Goal: Task Accomplishment & Management: Manage account settings

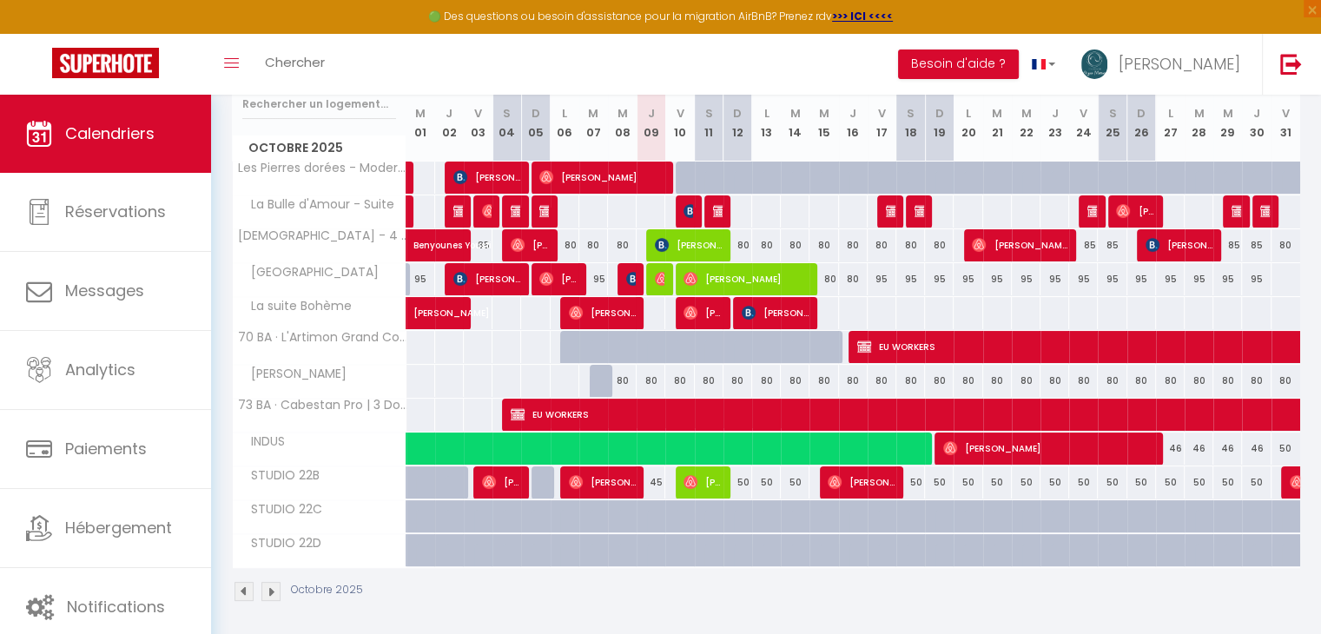
scroll to position [237, 0]
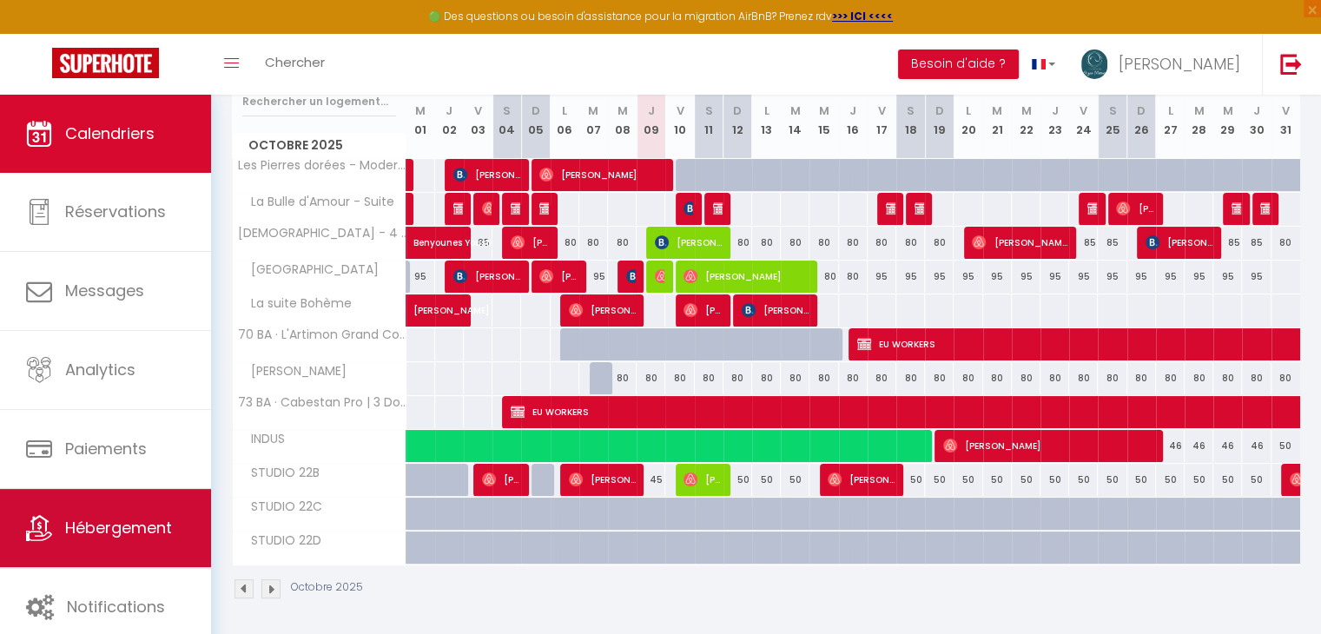
click at [109, 515] on link "Hébergement" at bounding box center [105, 528] width 211 height 78
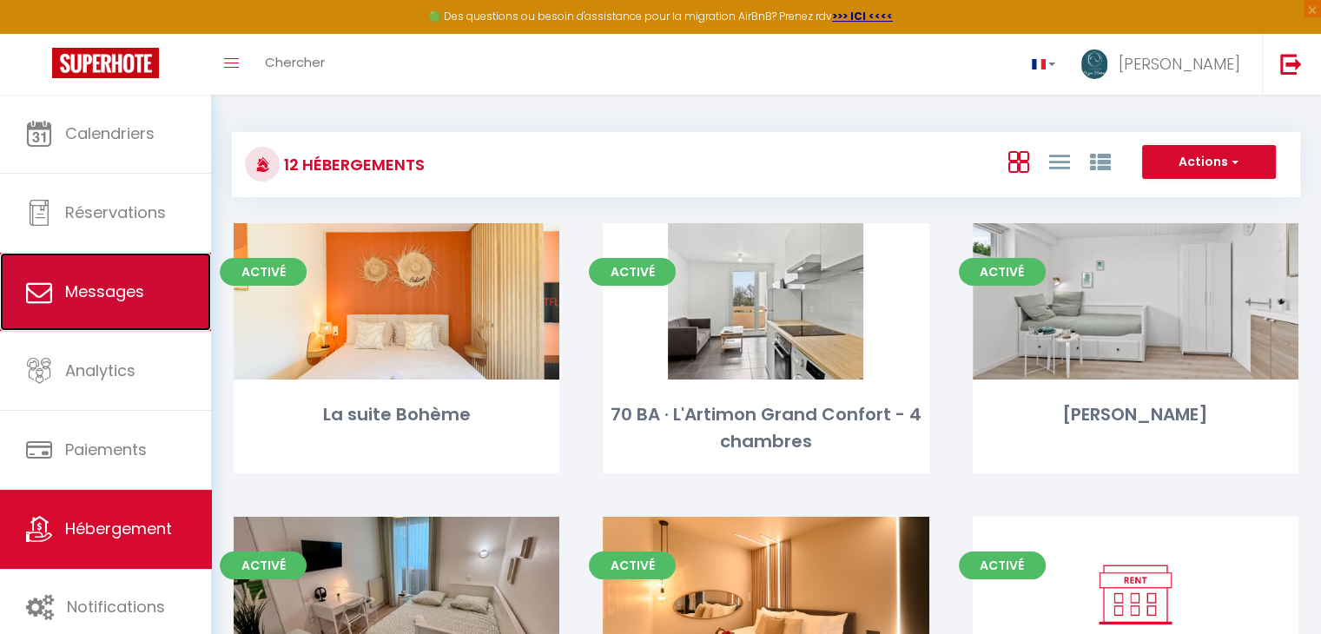
click at [128, 315] on link "Messages" at bounding box center [105, 292] width 211 height 78
select select "message"
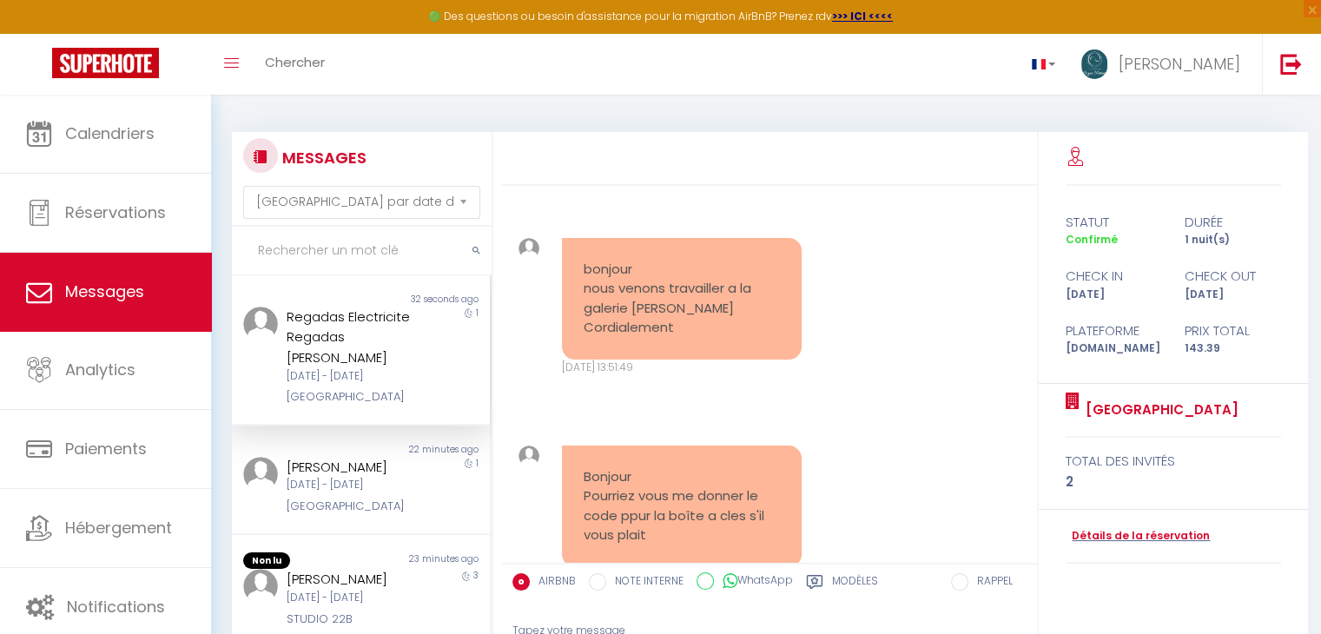
scroll to position [72, 0]
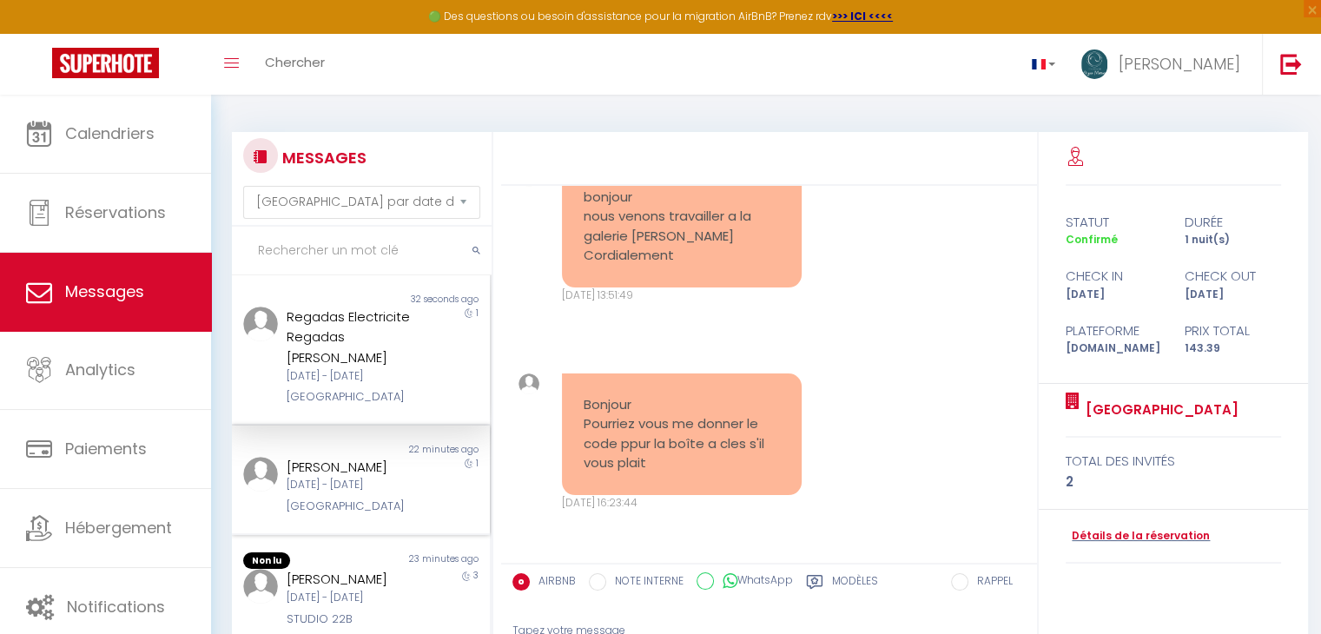
click at [374, 459] on div "[PERSON_NAME]" at bounding box center [351, 467] width 128 height 21
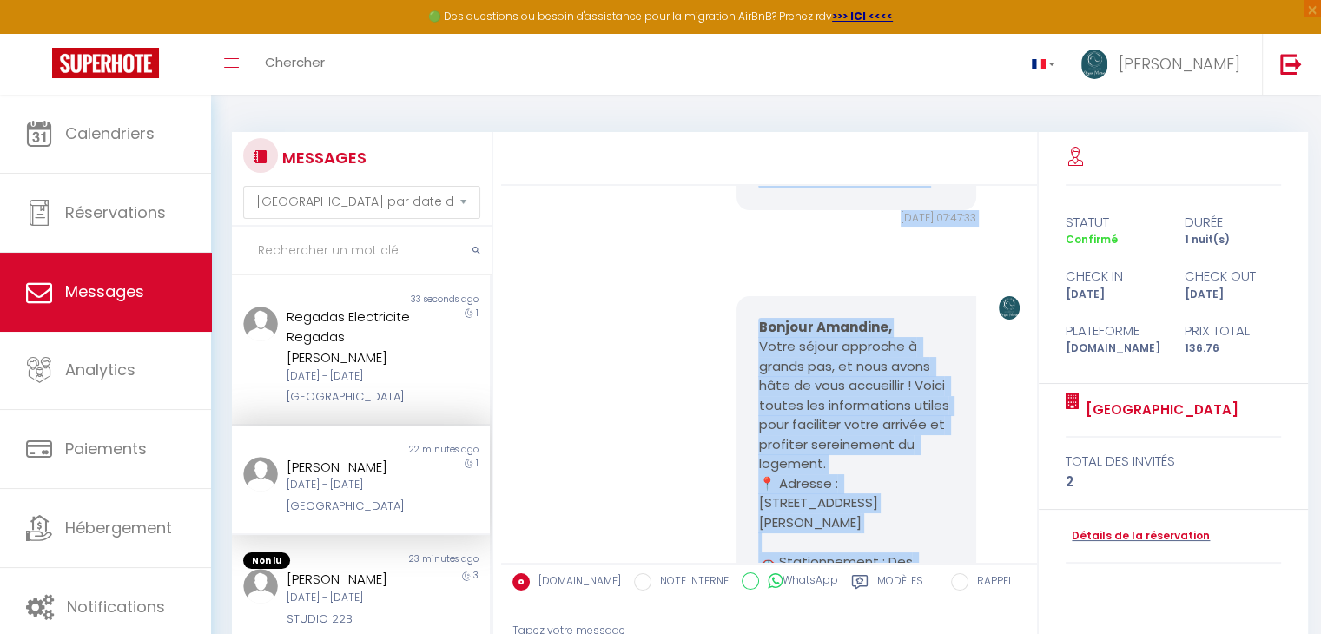
scroll to position [1785, 0]
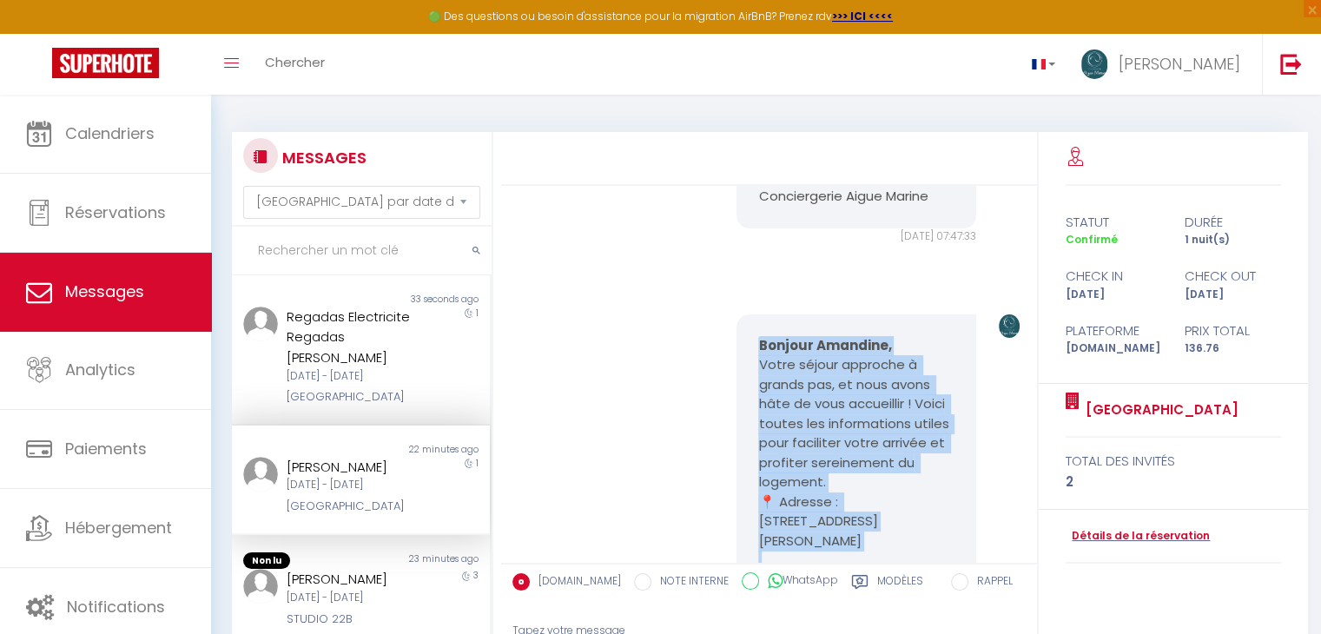
drag, startPoint x: 873, startPoint y: 385, endPoint x: 752, endPoint y: 484, distance: 156.2
copy pre "Loremip Dolorsit, Ametc adipis elitsedd e tempor inc, ut labo etdol magn al eni…"
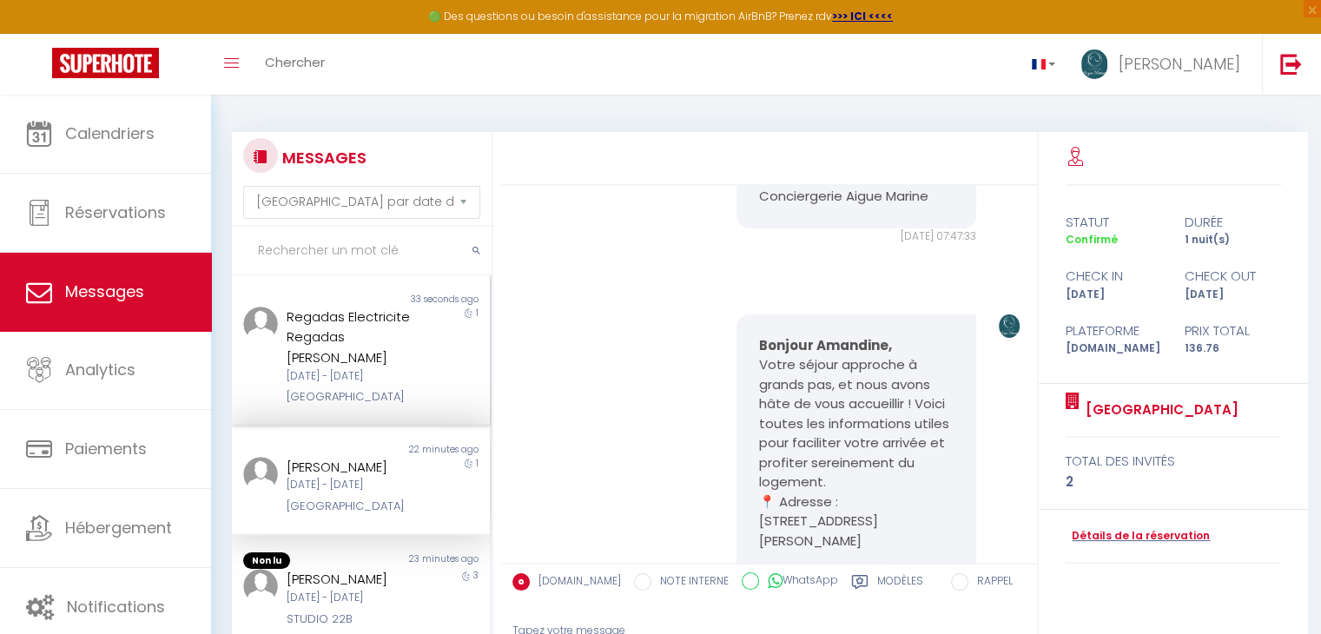
click at [394, 307] on div "Regadas Electricite Regadas [PERSON_NAME]" at bounding box center [351, 338] width 128 height 62
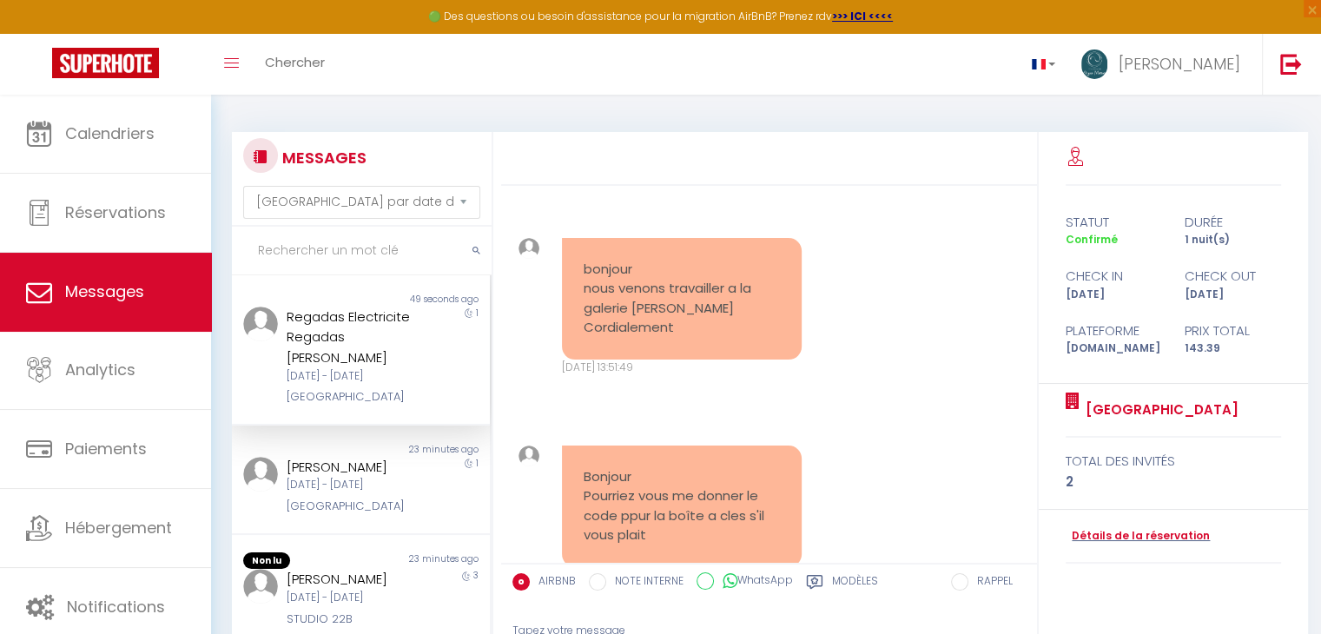
scroll to position [72, 0]
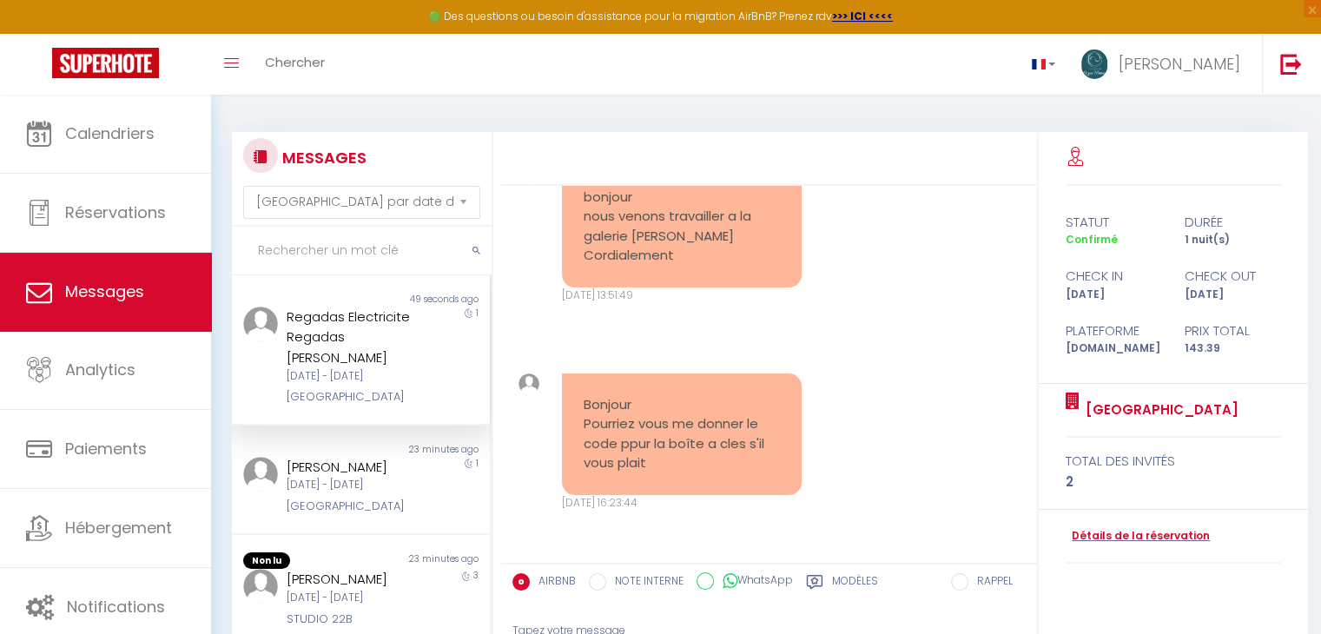
click at [572, 624] on div "Tapez votre message" at bounding box center [769, 631] width 513 height 43
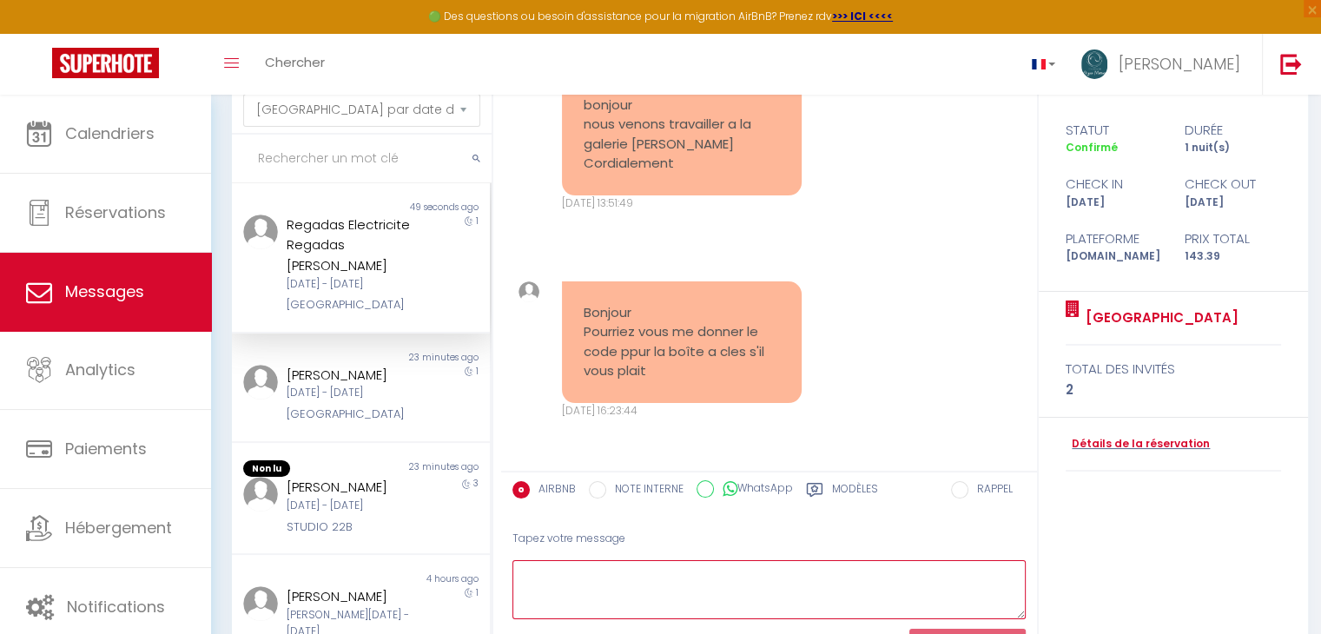
click at [550, 567] on textarea at bounding box center [769, 590] width 513 height 60
paste textarea "Loremip Dolorsit, Ametc adipis elitsedd e tempor inc, ut labo etdol magn al eni…"
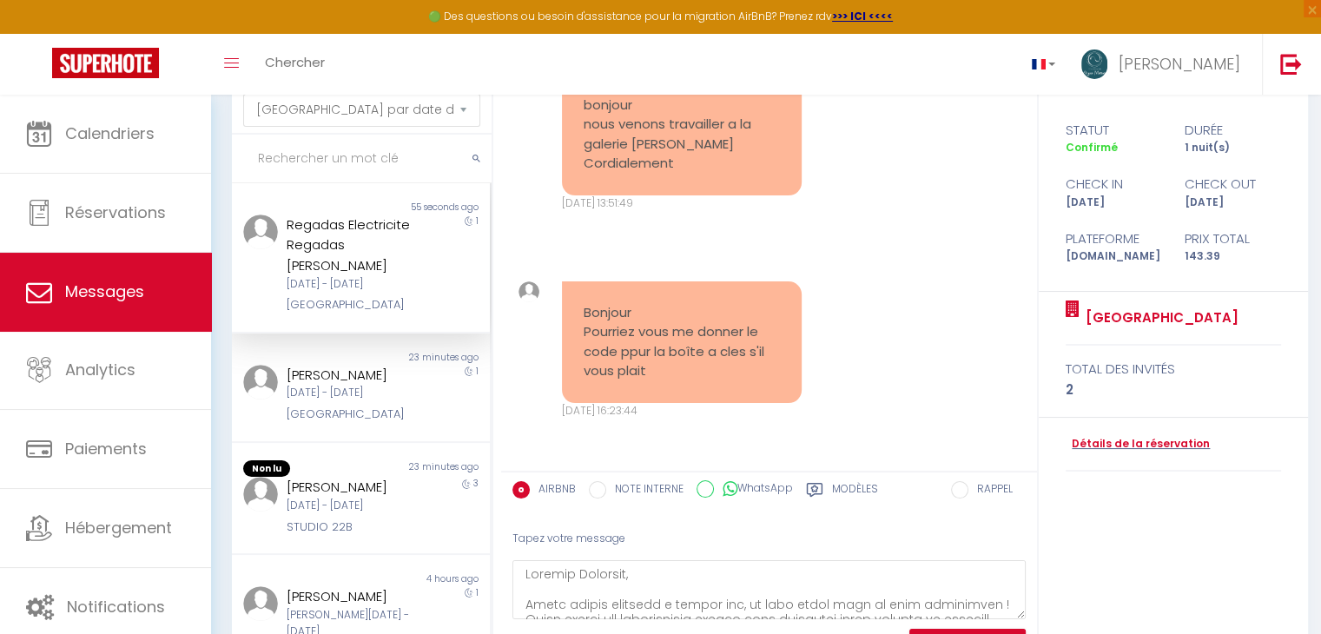
click at [845, 491] on label "Modèles" at bounding box center [855, 492] width 46 height 22
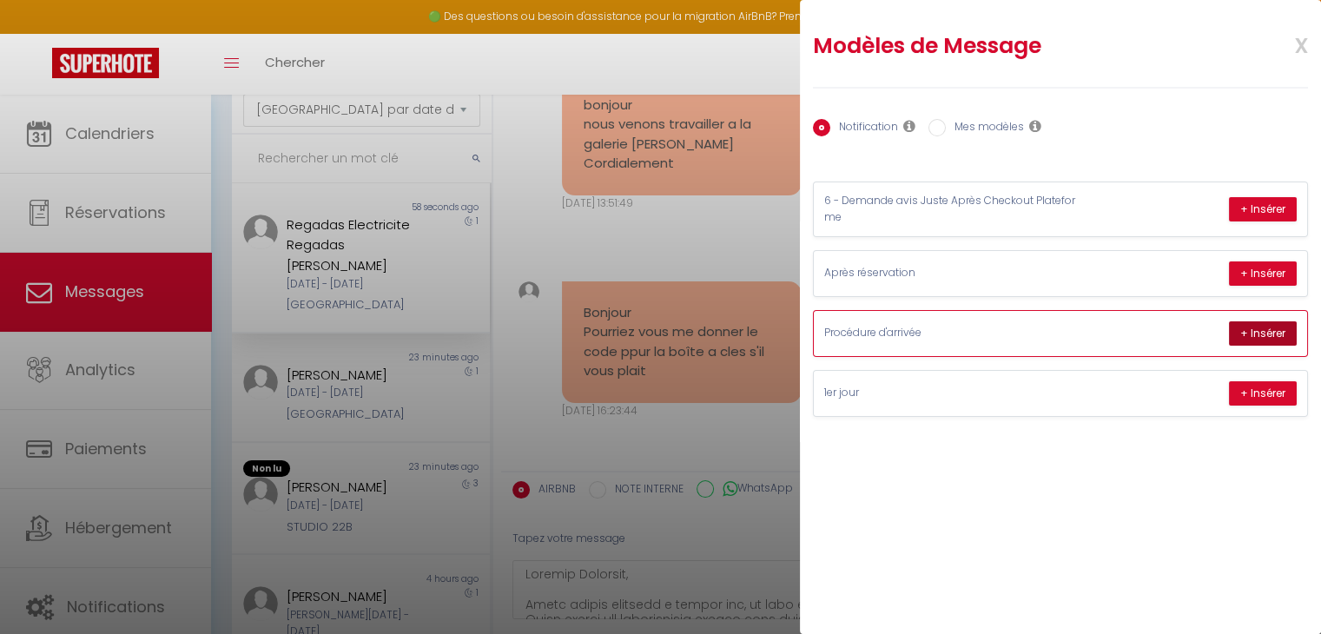
click at [1282, 333] on button "+ Insérer" at bounding box center [1263, 333] width 68 height 24
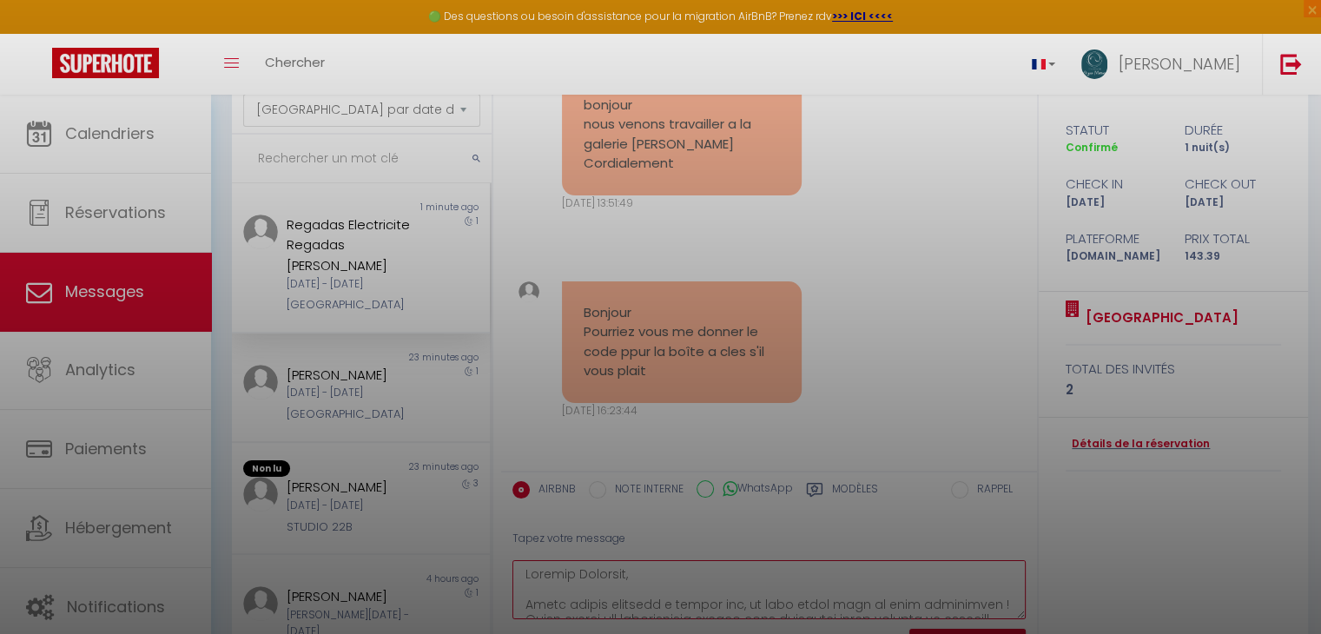
type textarea "Loremip Dolorsit, Ametc adipis elitsedd e tempor inc, ut labo etdol magn al eni…"
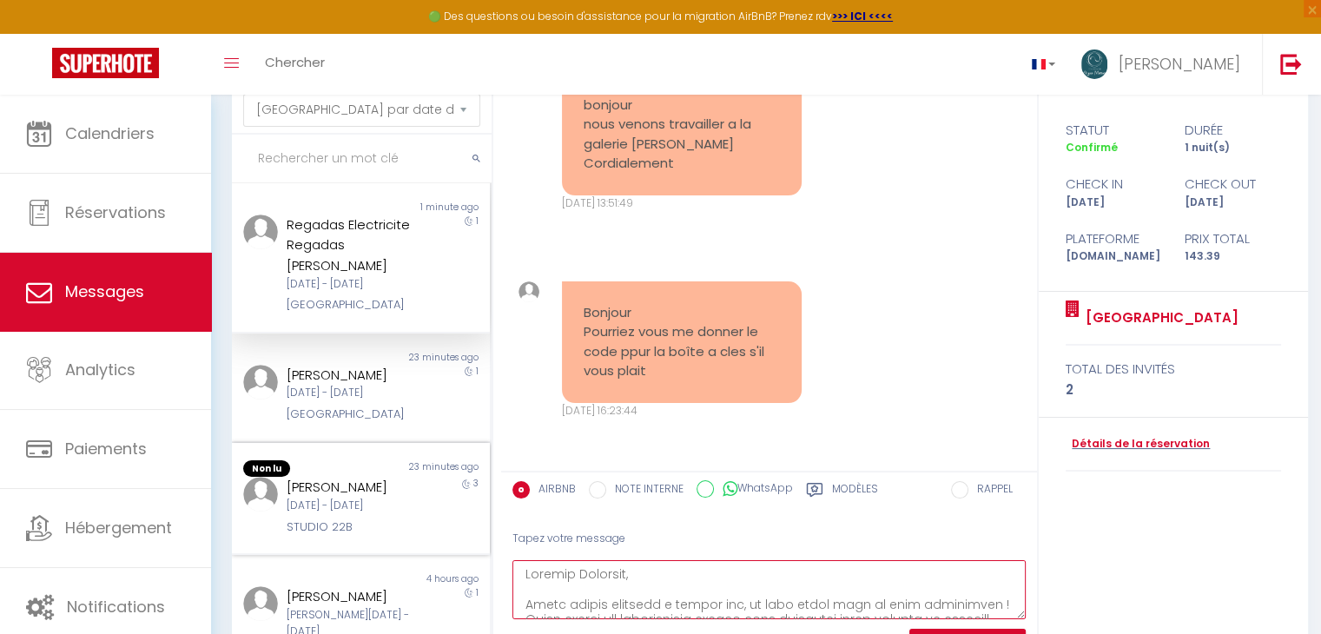
drag, startPoint x: 803, startPoint y: 588, endPoint x: 414, endPoint y: 513, distance: 395.5
click at [414, 513] on div "MESSAGES Trier par date de réservation [GEOGRAPHIC_DATA] par date de message No…" at bounding box center [766, 372] width 1091 height 664
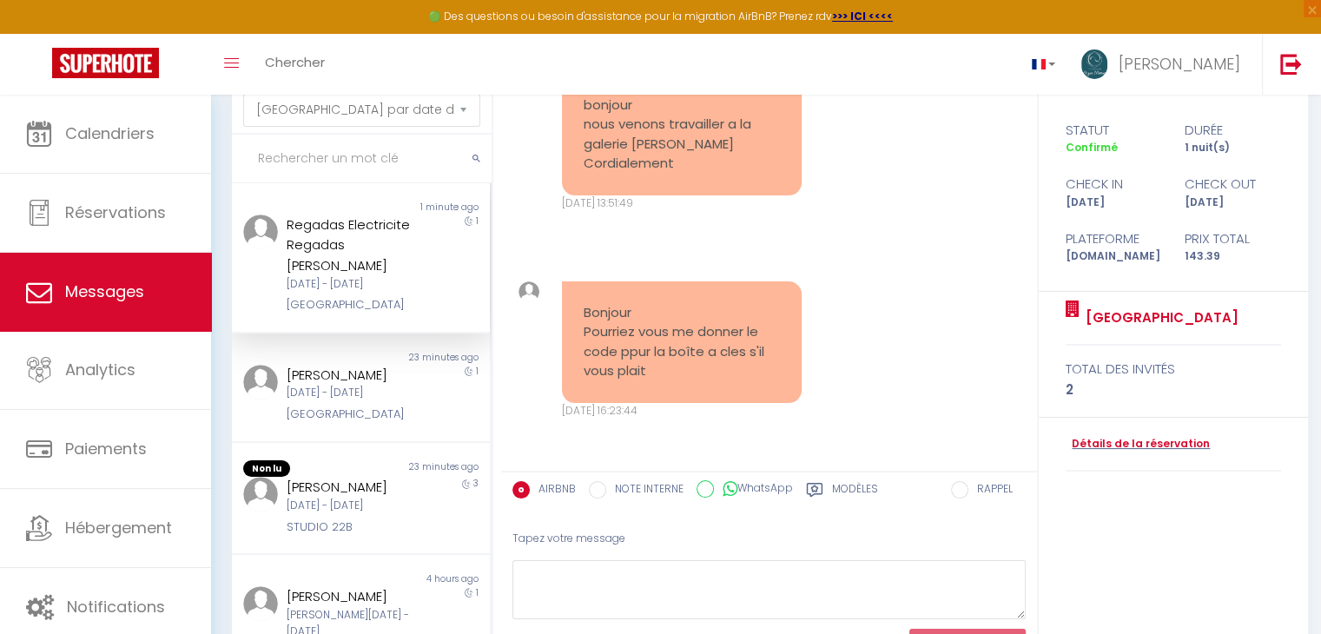
click at [831, 492] on div "Modèles" at bounding box center [842, 495] width 72 height 28
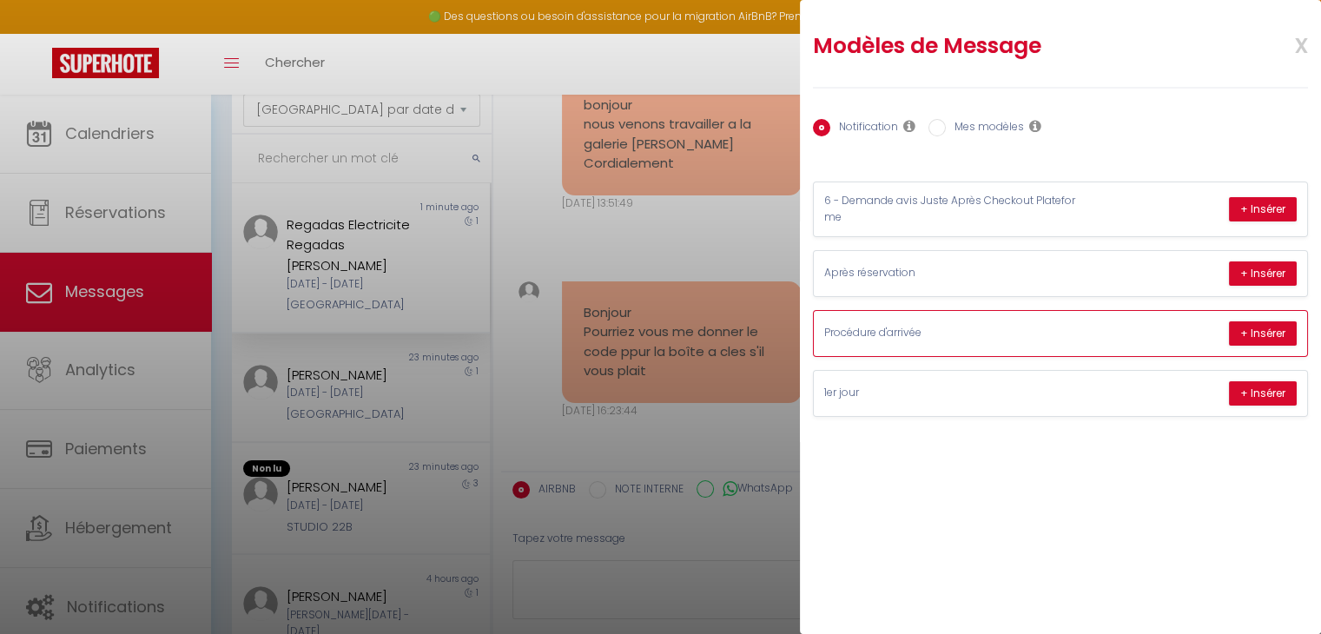
click at [957, 321] on div "Procédure d'arrivée + Insérer" at bounding box center [1060, 333] width 493 height 45
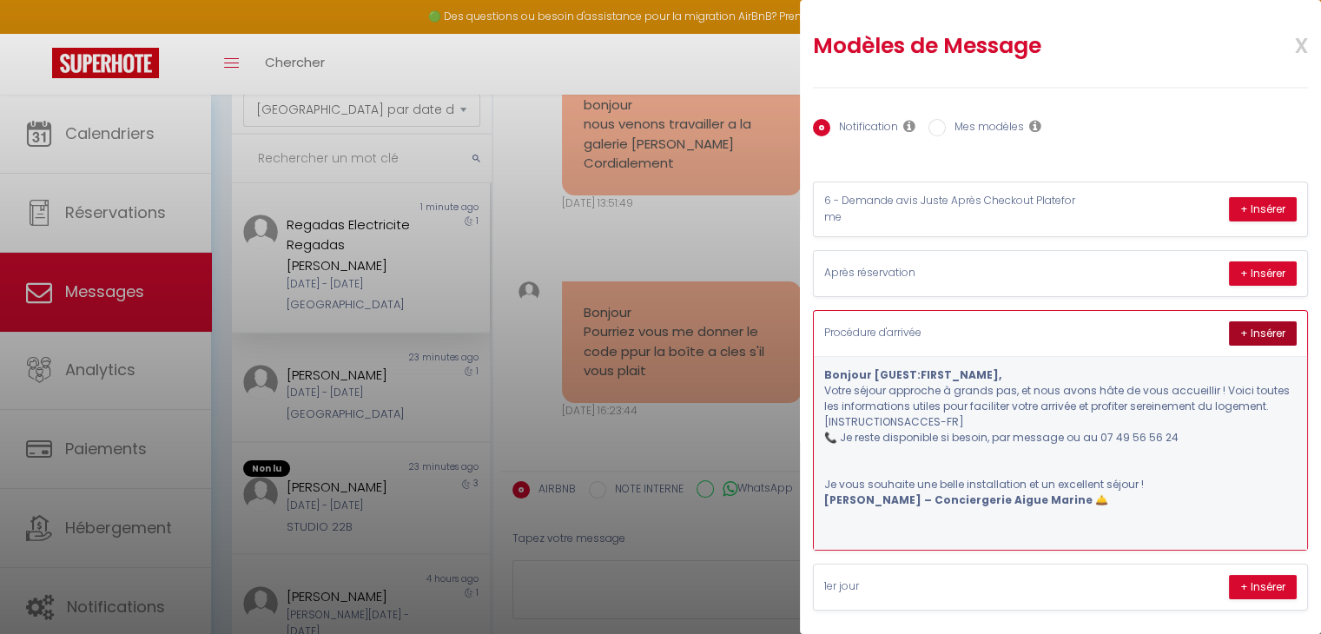
click at [1232, 337] on button "+ Insérer" at bounding box center [1263, 333] width 68 height 24
type textarea "Loremip Dolorsi Ametconsect, Adipi elitse doeiusmo t incidi utl, et dolo magna …"
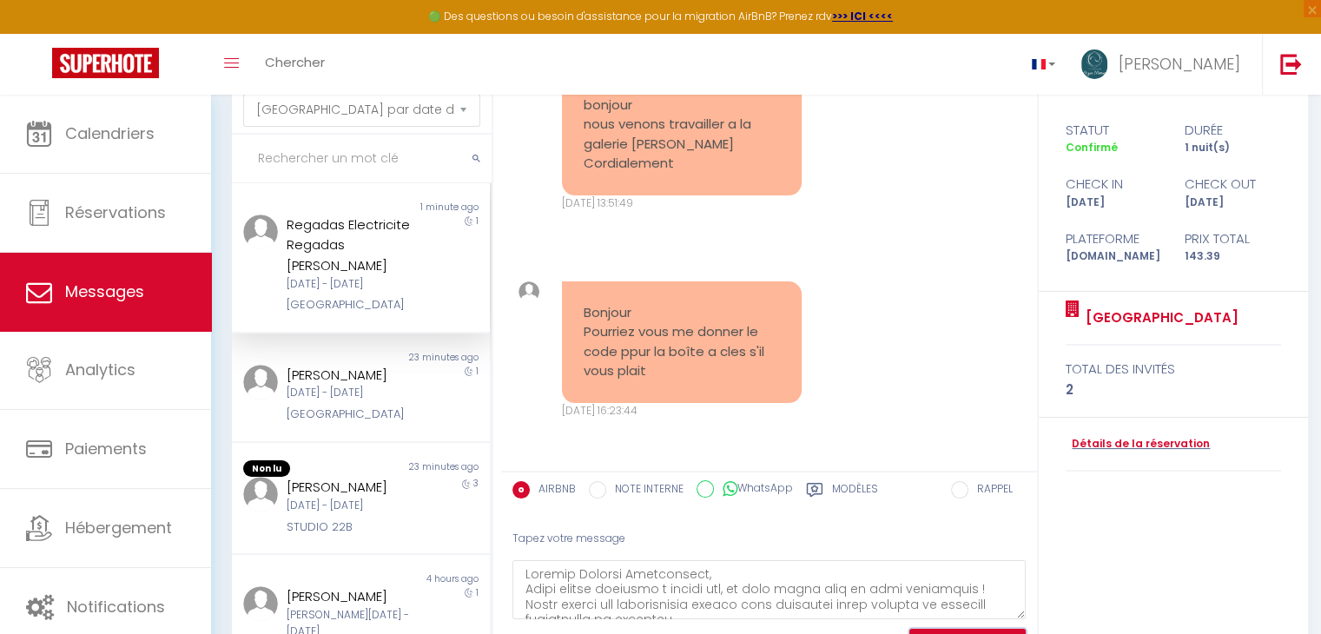
click at [937, 631] on button "ENVOYER" at bounding box center [968, 644] width 116 height 30
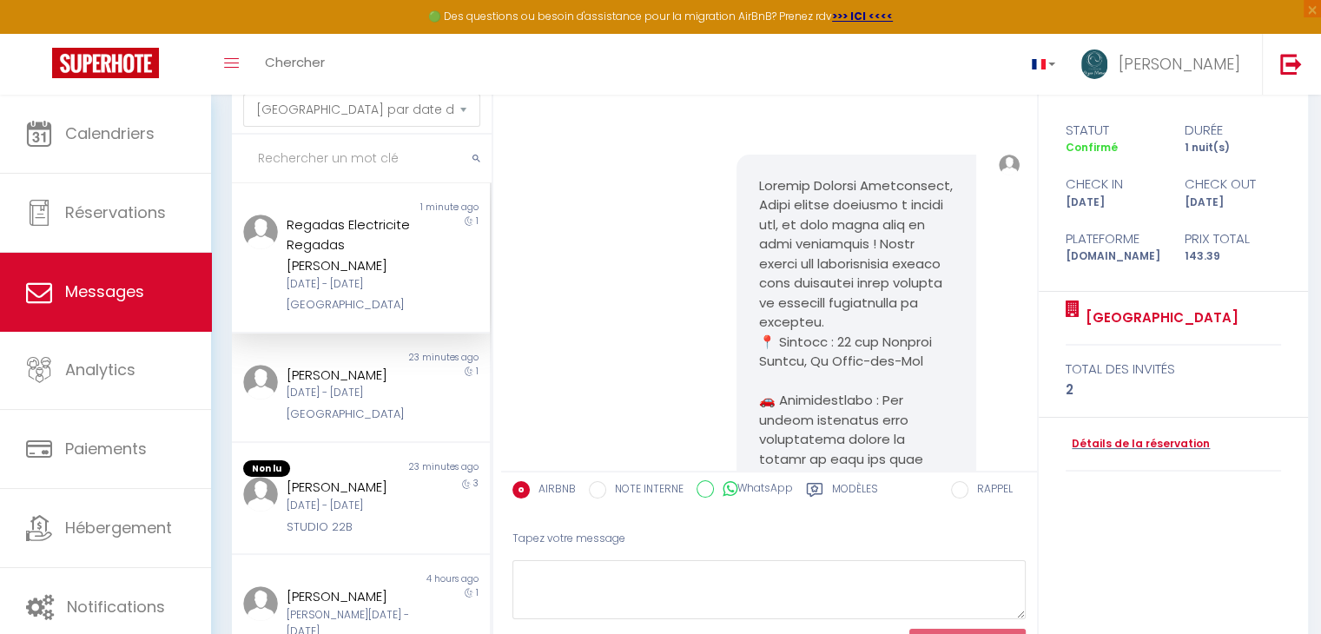
scroll to position [339, 0]
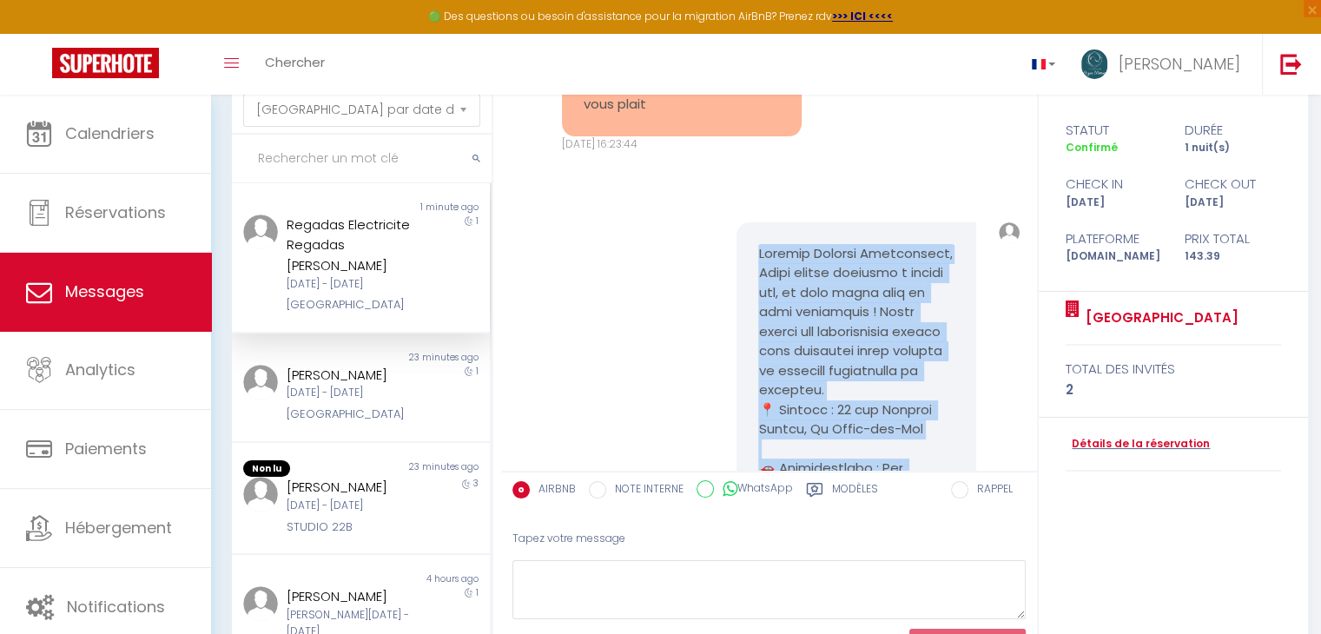
drag, startPoint x: 872, startPoint y: 368, endPoint x: 754, endPoint y: 237, distance: 175.9
copy pre "Loremip Dolorsi Ametconsect, Adipi elitse doeiusmo t incidi utl, et dolo magna …"
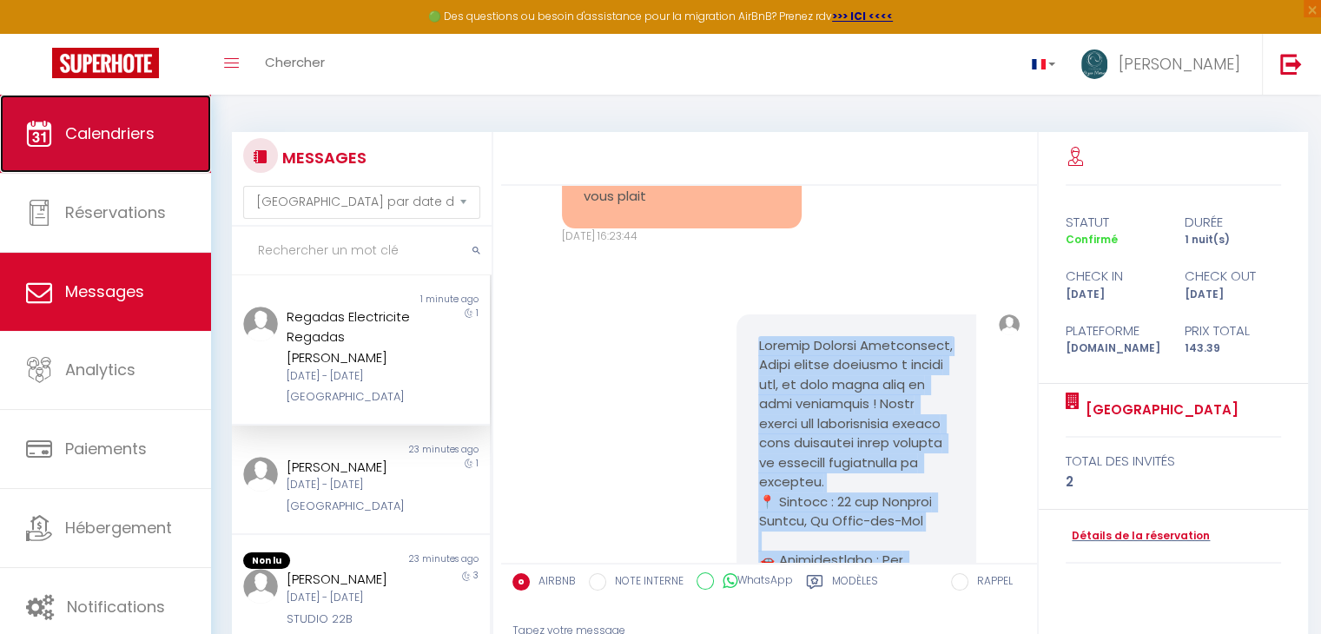
click at [97, 136] on span "Calendriers" at bounding box center [109, 134] width 89 height 22
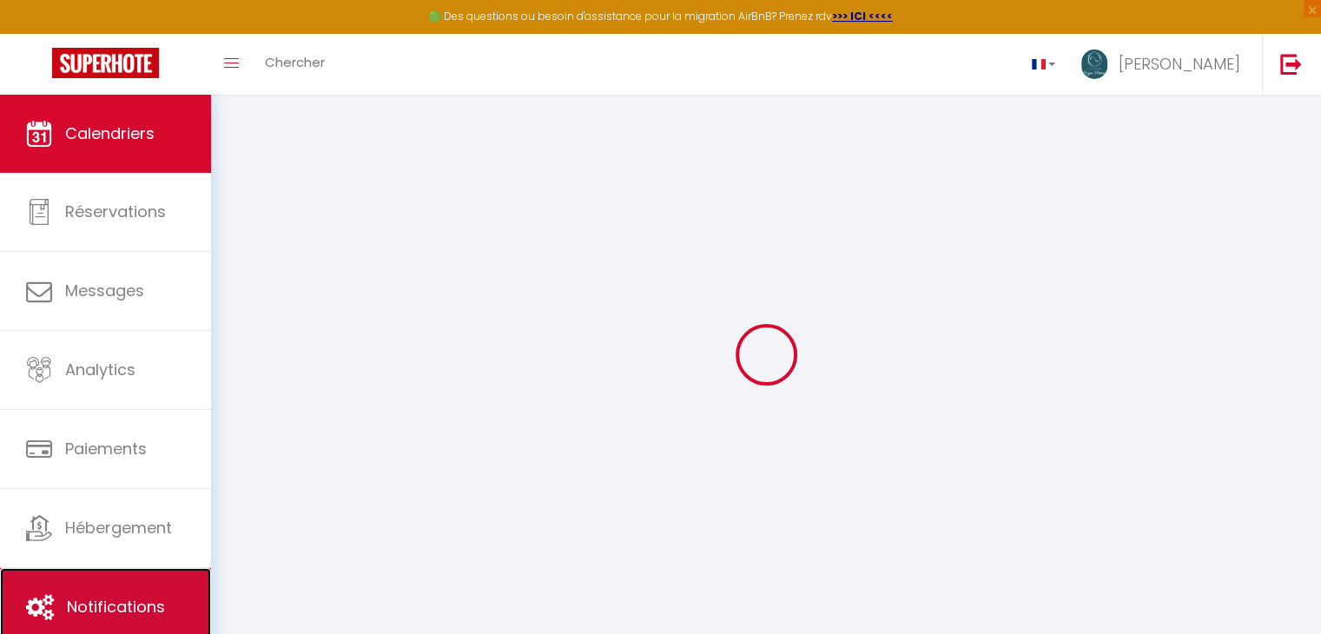
click at [115, 581] on link "Notifications" at bounding box center [105, 607] width 211 height 78
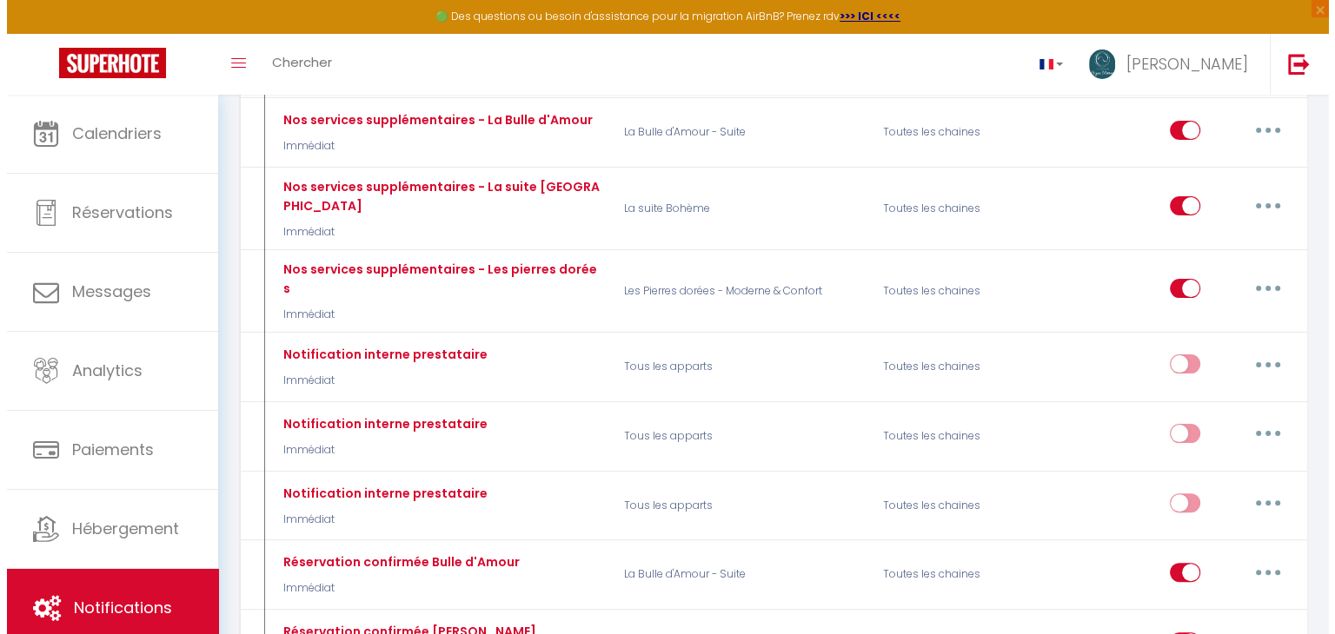
scroll to position [281, 0]
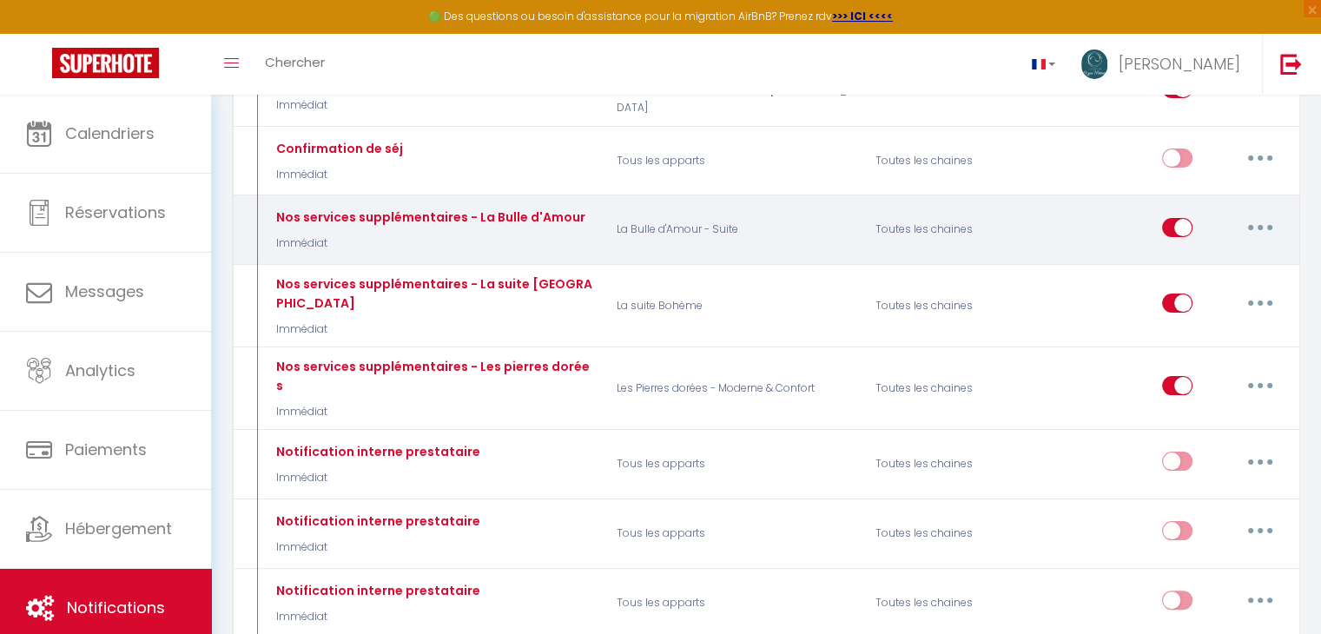
click at [1279, 234] on button "button" at bounding box center [1260, 228] width 49 height 28
click at [1236, 265] on link "Editer" at bounding box center [1215, 267] width 129 height 30
type input "Nos services supplémentaires - La Bulle d'Amour"
select select "Immédiat"
select select "if_booking_is_paid"
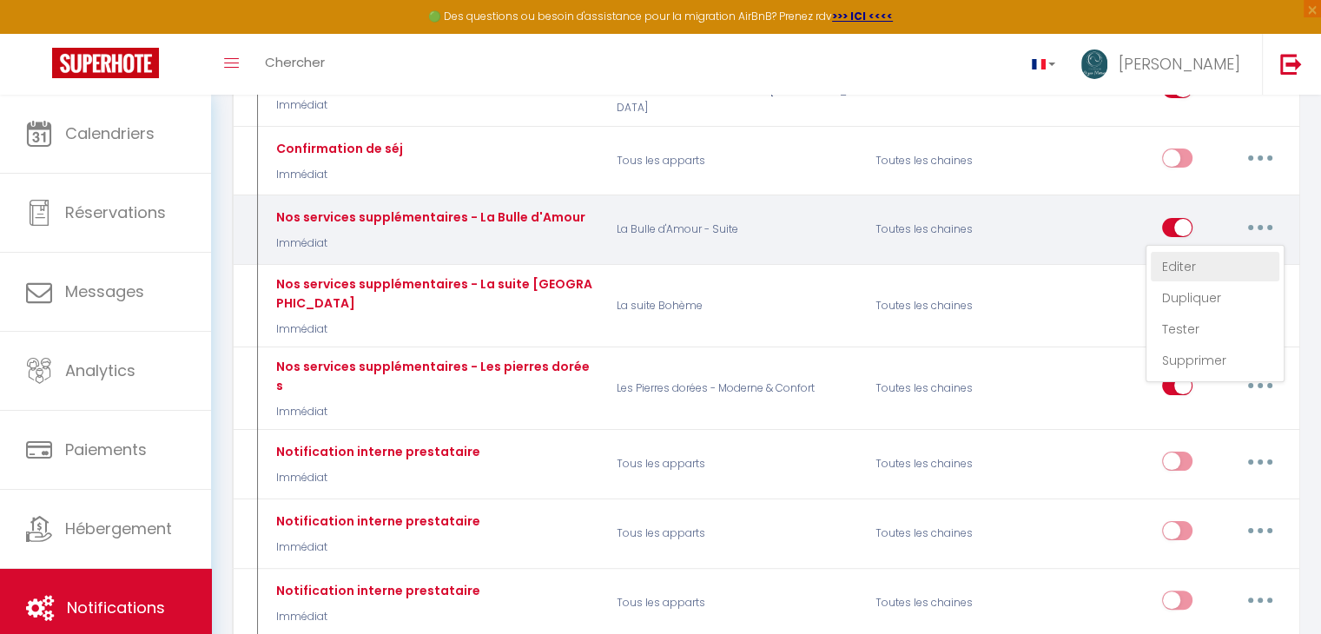
checkbox input "true"
checkbox input "false"
radio input "true"
type input "Nos services supplémentaires - [BOOKING:ID] - [GUEST:FIRST_NAME] [GUEST:LAST_NA…"
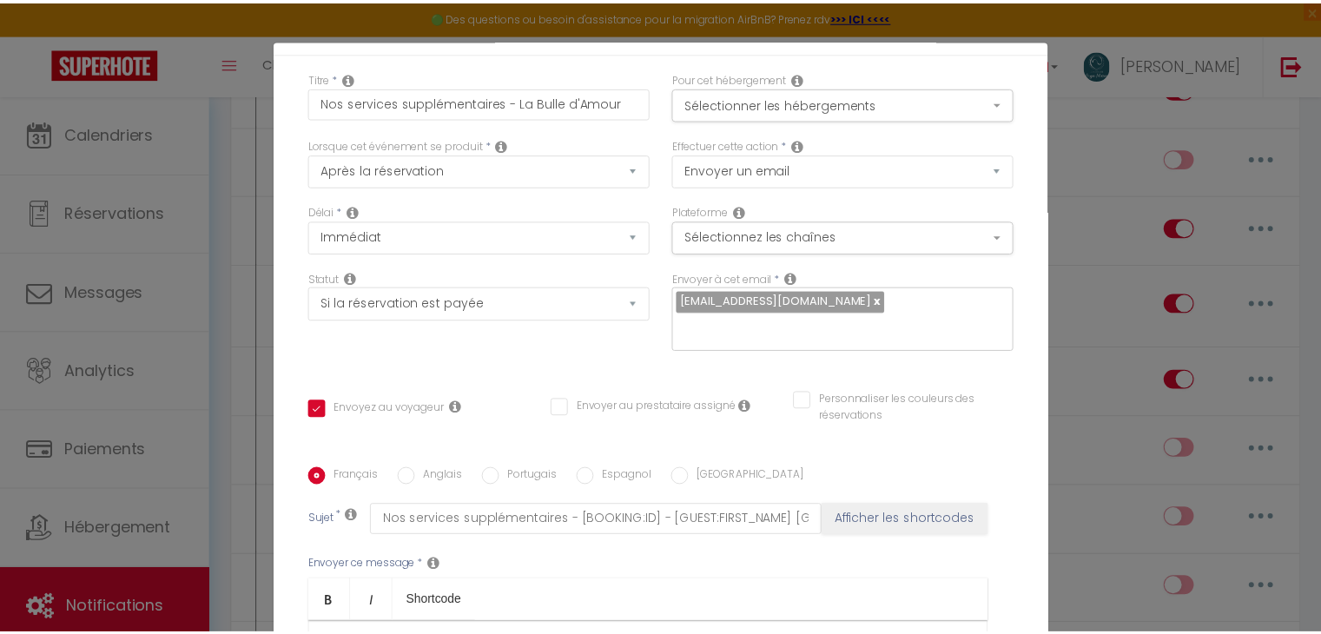
scroll to position [0, 0]
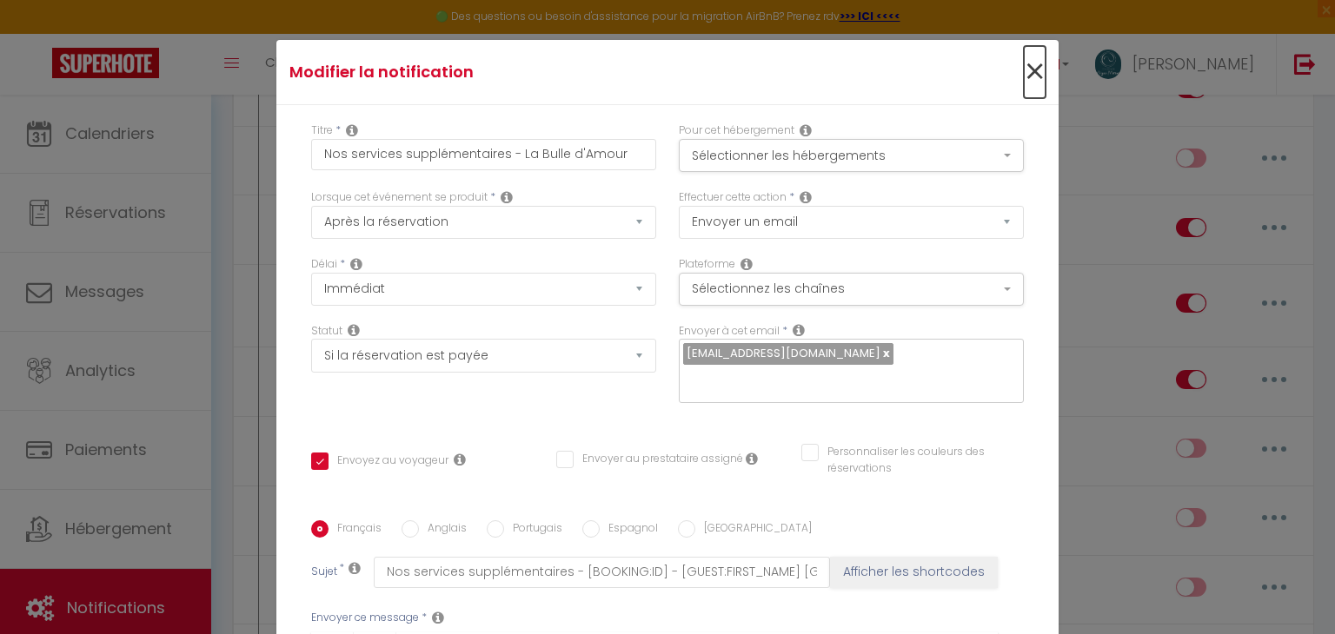
click at [1023, 77] on span "×" at bounding box center [1034, 72] width 22 height 52
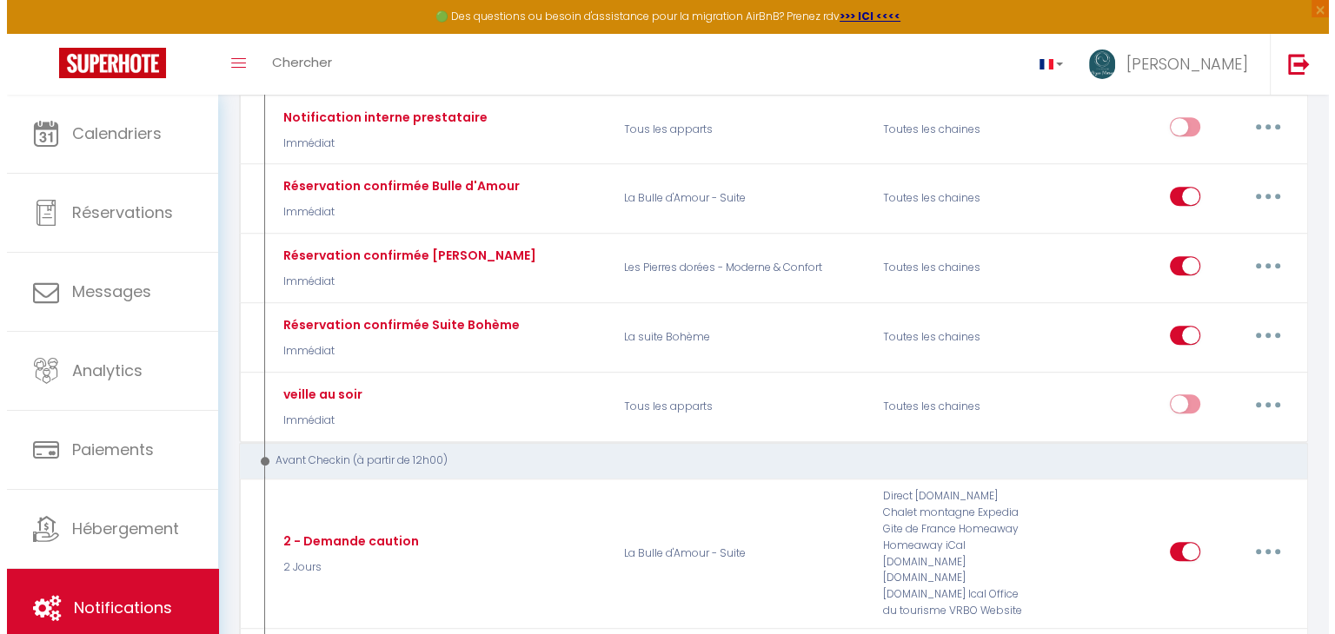
scroll to position [756, 0]
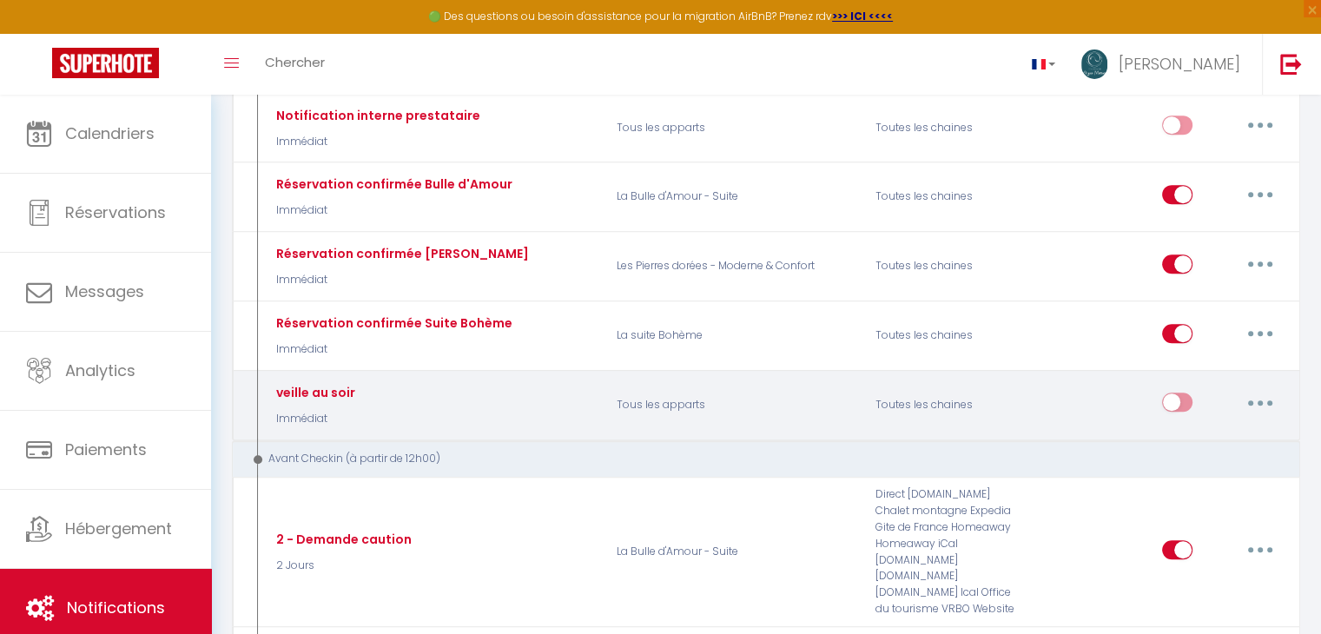
click at [928, 380] on div "Toutes les chaines" at bounding box center [950, 405] width 173 height 50
click at [707, 380] on p "Tous les apparts" at bounding box center [735, 405] width 259 height 50
click at [522, 380] on div "veille au soir Immédiat" at bounding box center [433, 405] width 345 height 50
click at [1263, 388] on button "button" at bounding box center [1260, 402] width 49 height 28
click at [1183, 427] on link "Editer" at bounding box center [1215, 442] width 129 height 30
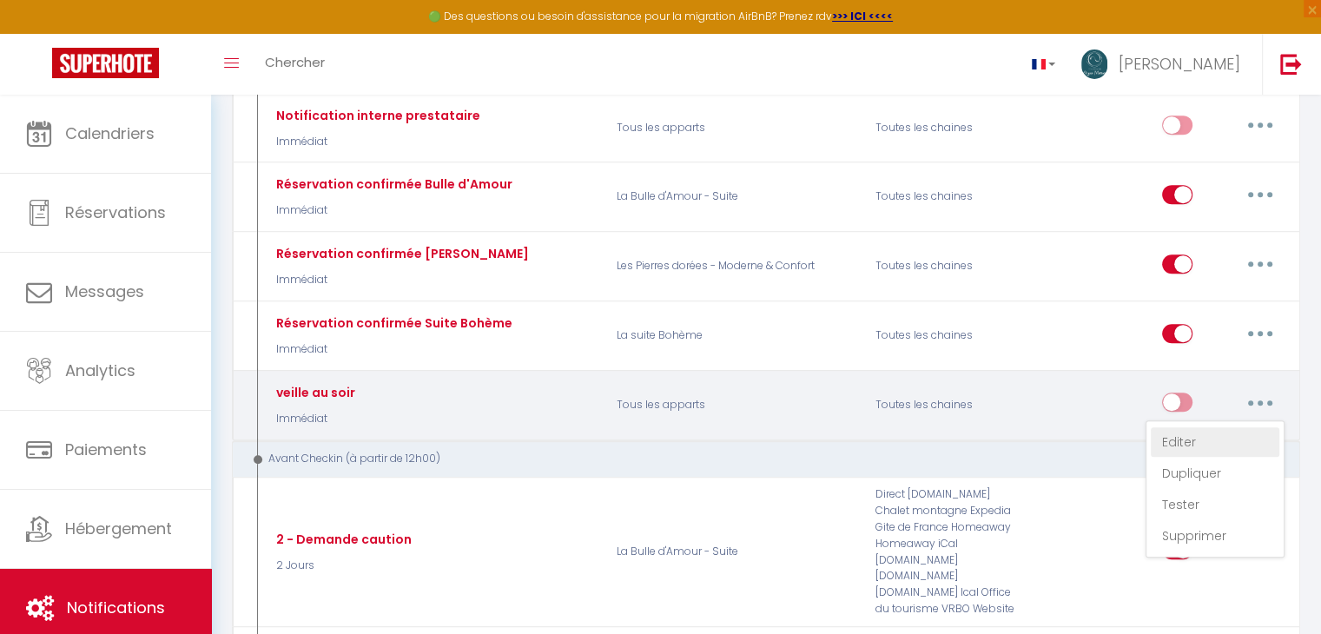
type input "veille au soir"
select select
checkbox input "false"
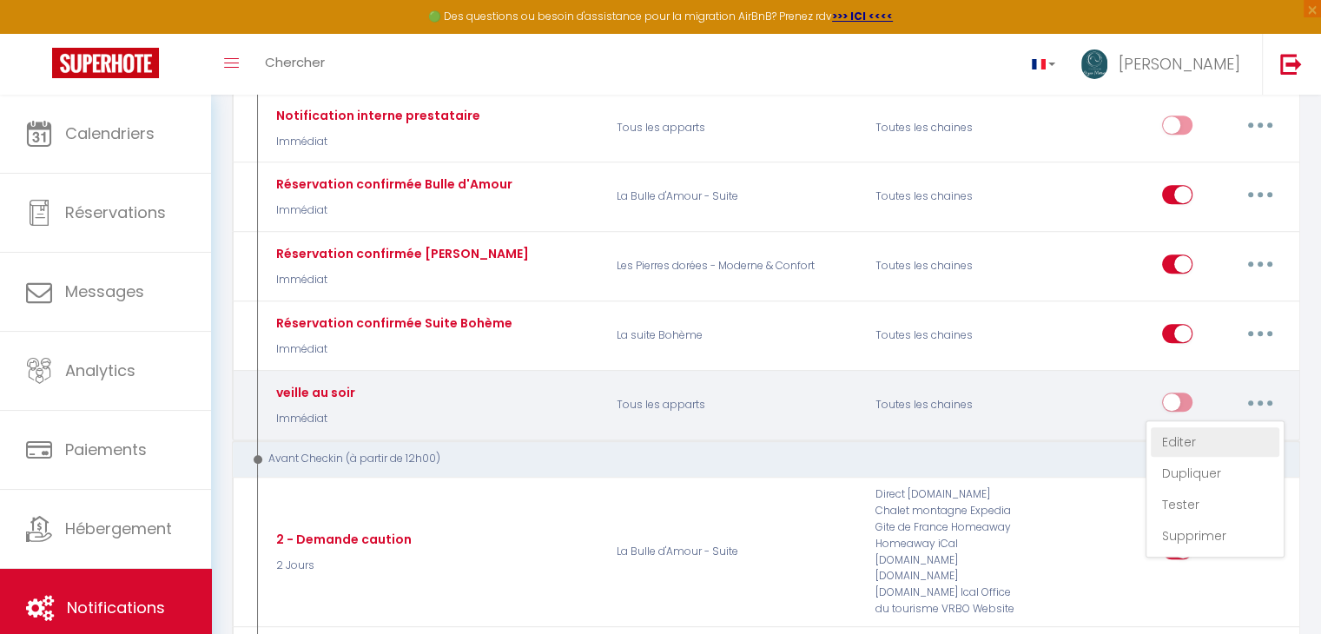
type input "veille"
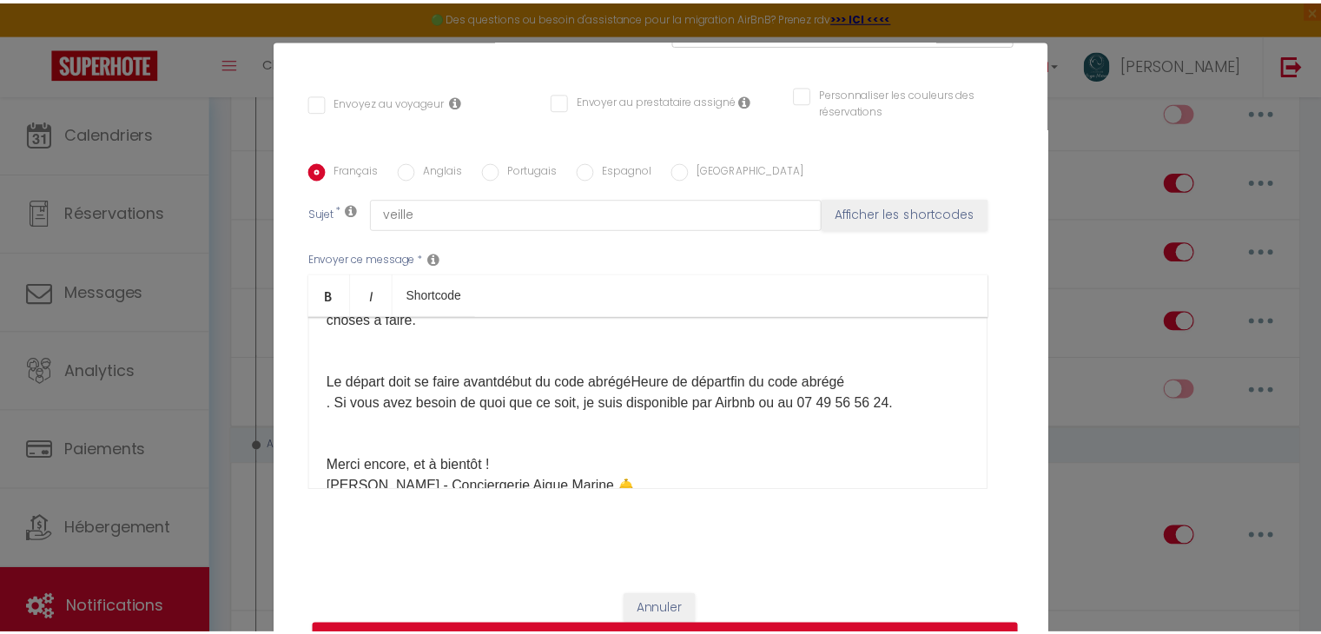
scroll to position [0, 0]
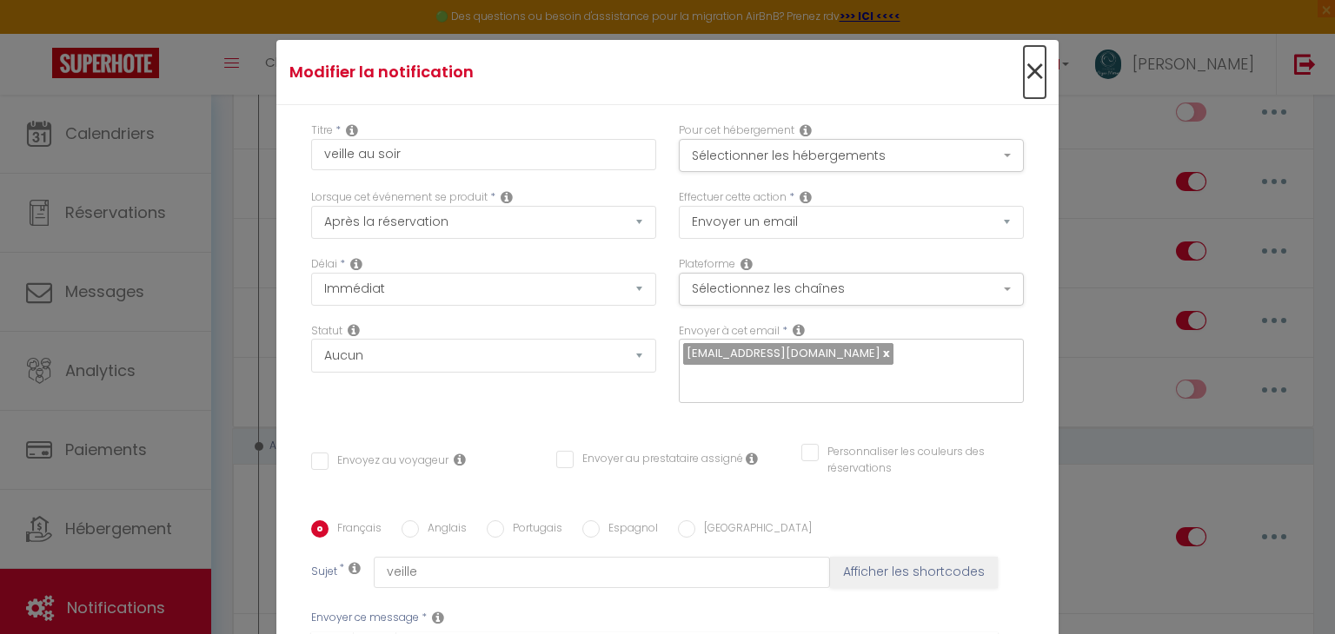
click at [1023, 82] on span "×" at bounding box center [1034, 72] width 22 height 52
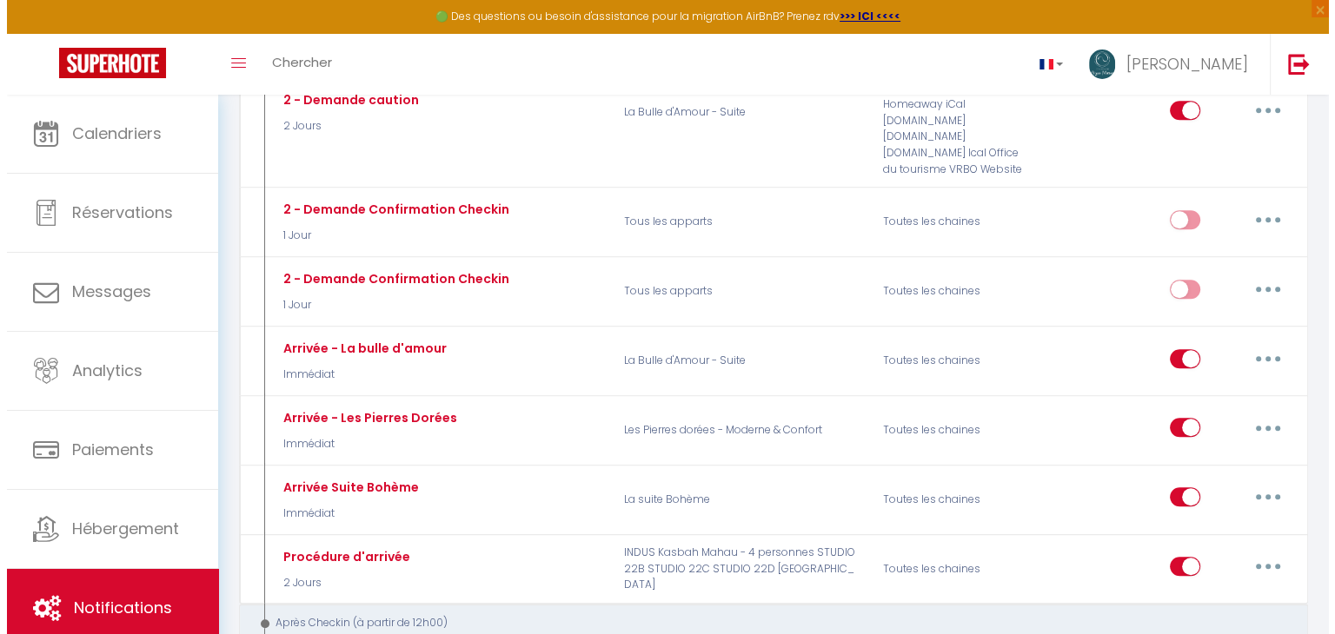
scroll to position [1204, 0]
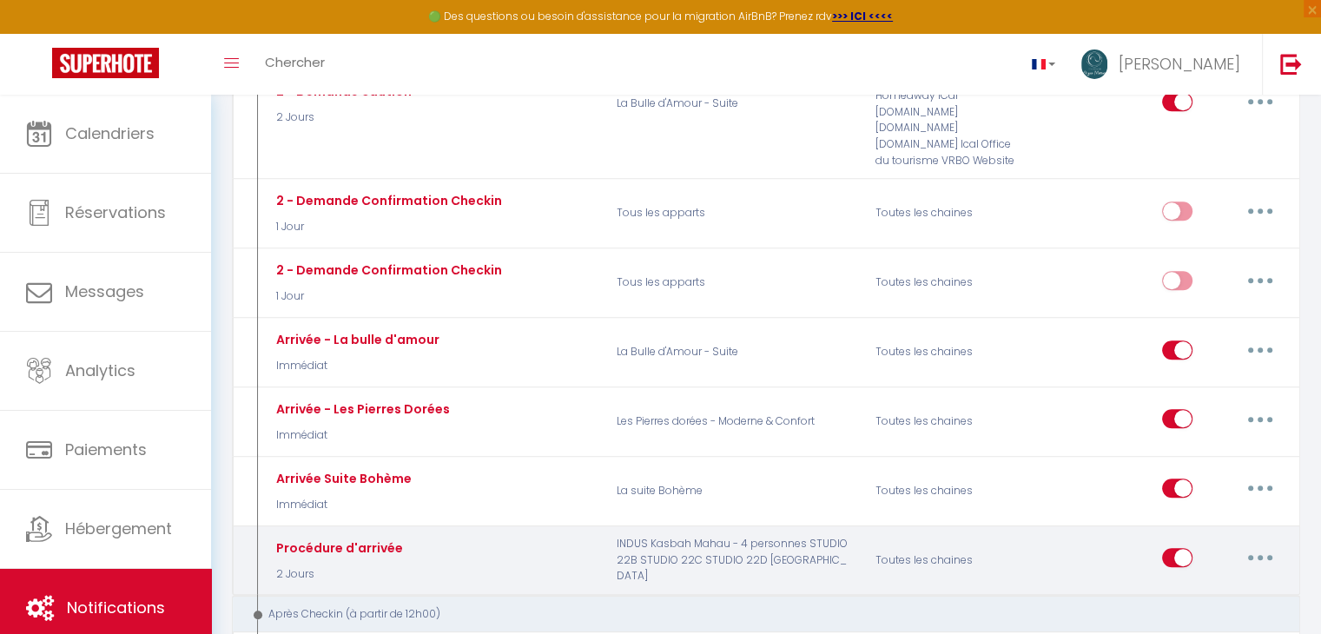
click at [1248, 544] on button "button" at bounding box center [1260, 558] width 49 height 28
click at [1195, 583] on link "Editer" at bounding box center [1215, 598] width 129 height 30
type input "Procédure d'arrivée"
select select "2 Jours"
select select "if_booking_is_paid"
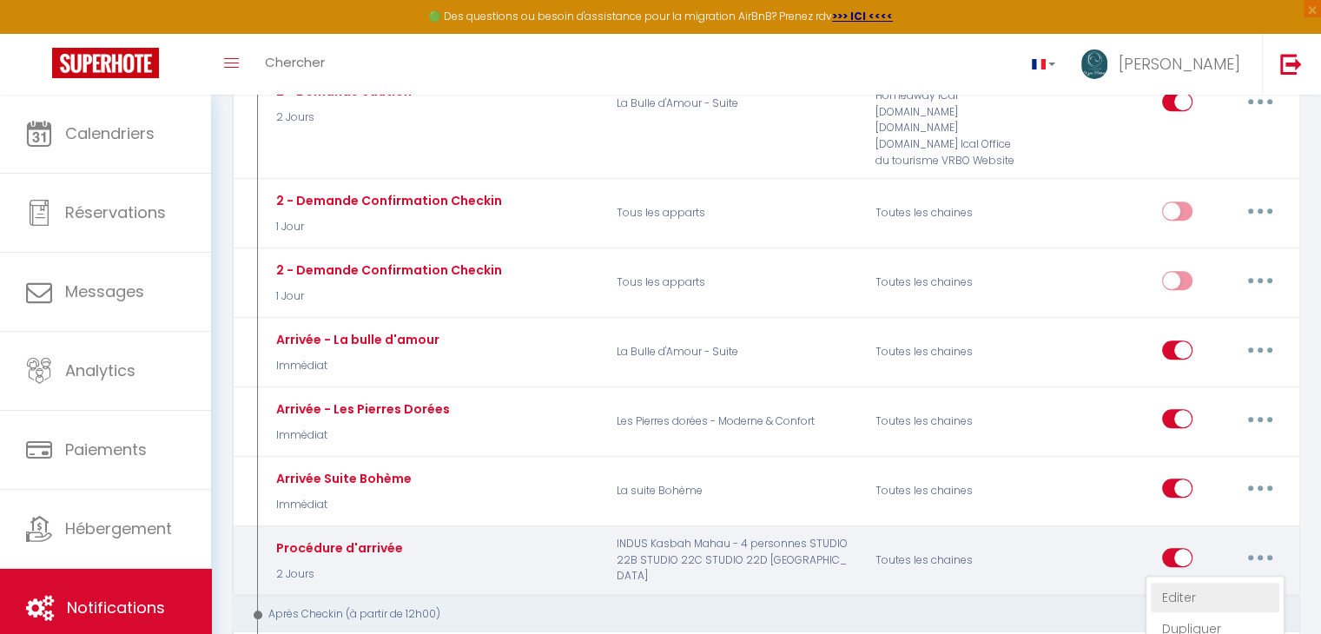
checkbox input "true"
checkbox input "false"
checkbox input "true"
type input "Votre arrivée approche – Infos pratiques pour [RENTAL:NAME]"
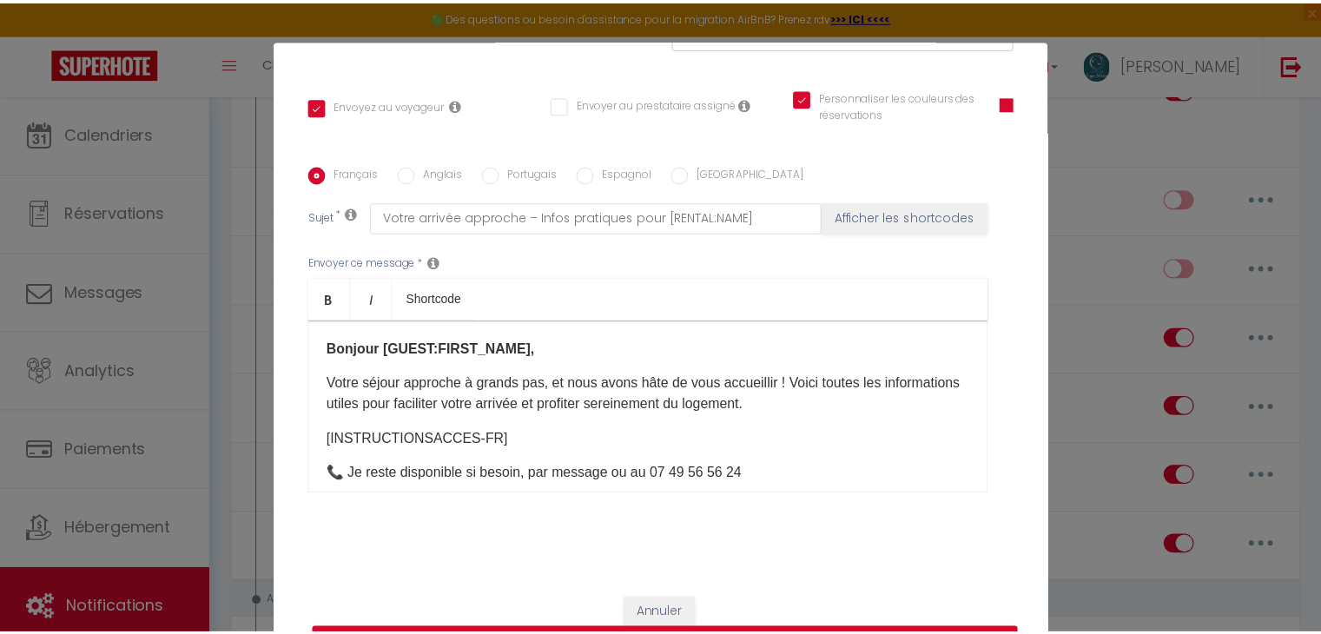
scroll to position [0, 0]
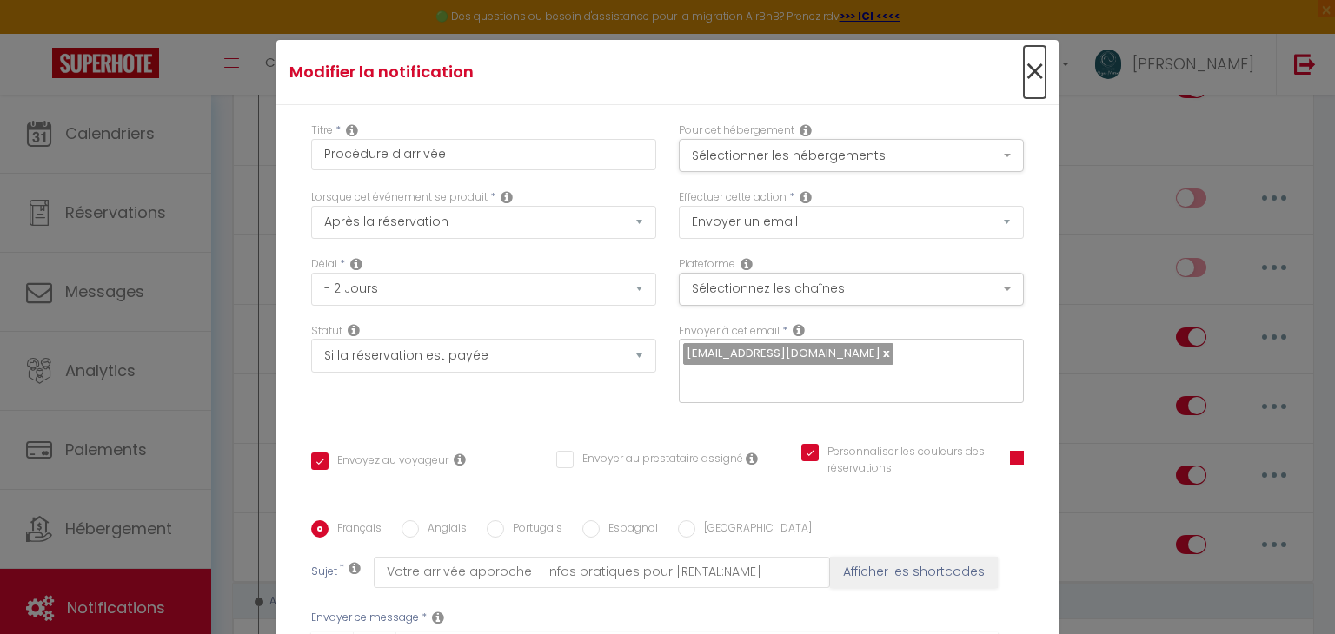
click at [1023, 56] on span "×" at bounding box center [1034, 72] width 22 height 52
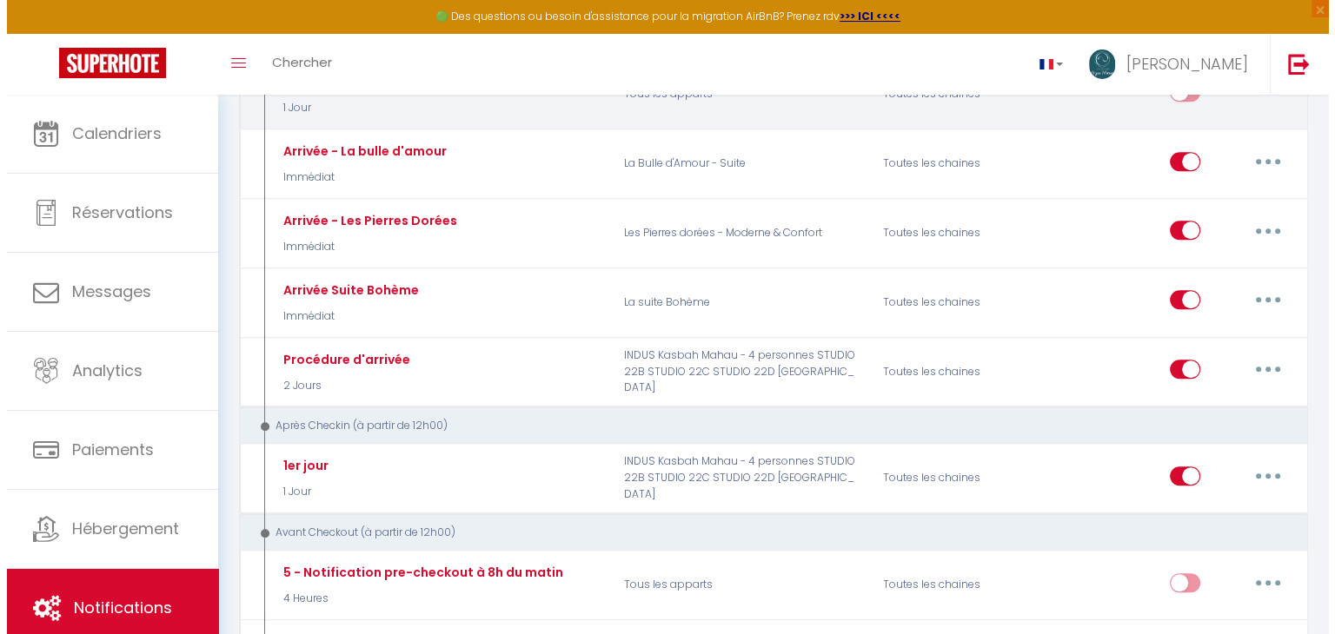
scroll to position [1395, 0]
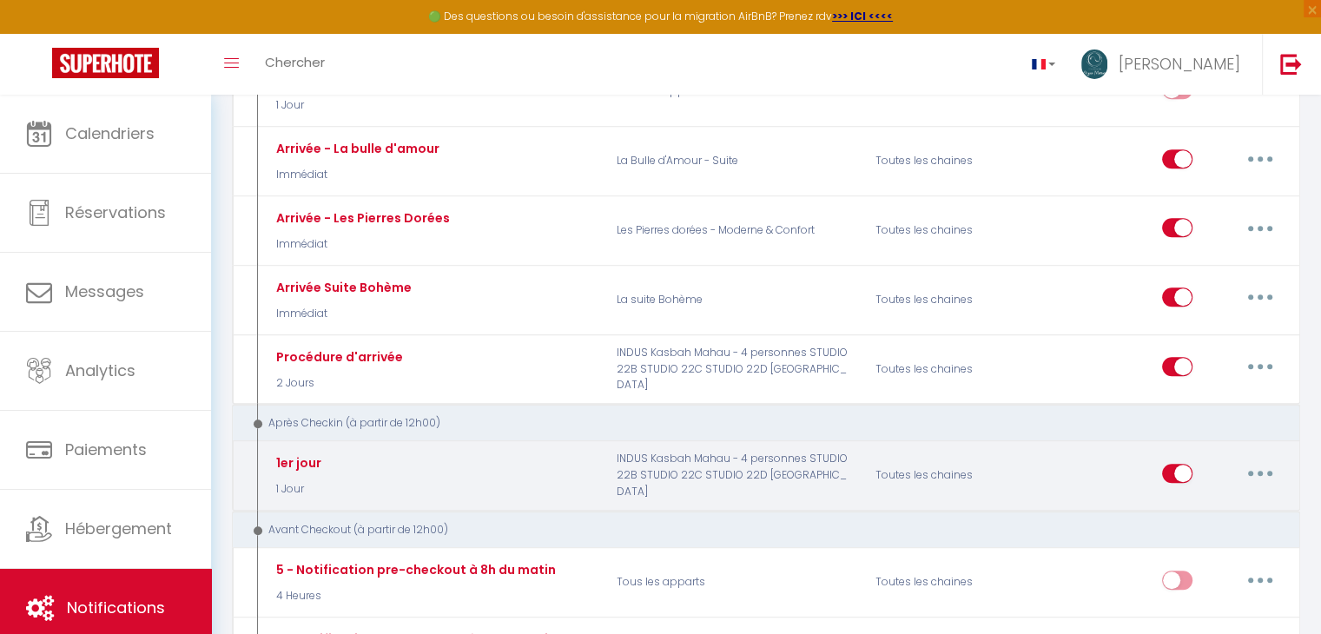
click at [1258, 460] on button "button" at bounding box center [1260, 474] width 49 height 28
click at [1222, 498] on link "Editer" at bounding box center [1215, 513] width 129 height 30
type input "1er jour"
select select "3"
select select "1 Jour"
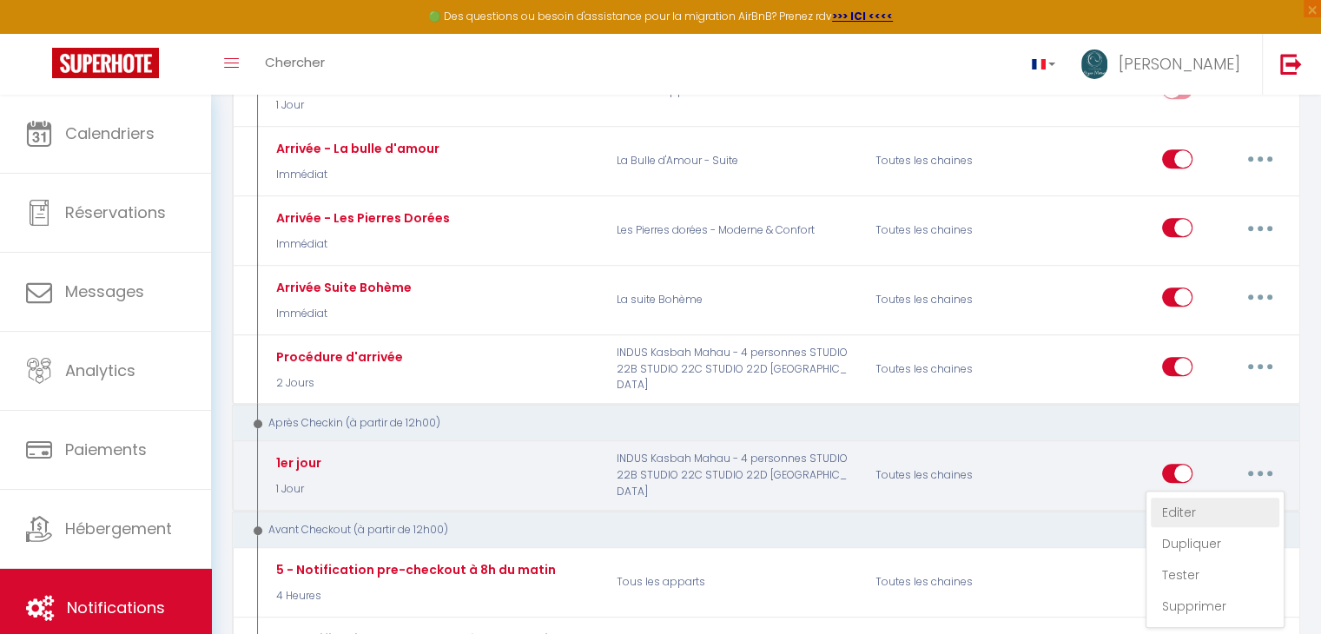
checkbox input "false"
type input "[GUEST:FIRST_NAME]​, j’espère que votre première nuit s’est bien passée 🌙"
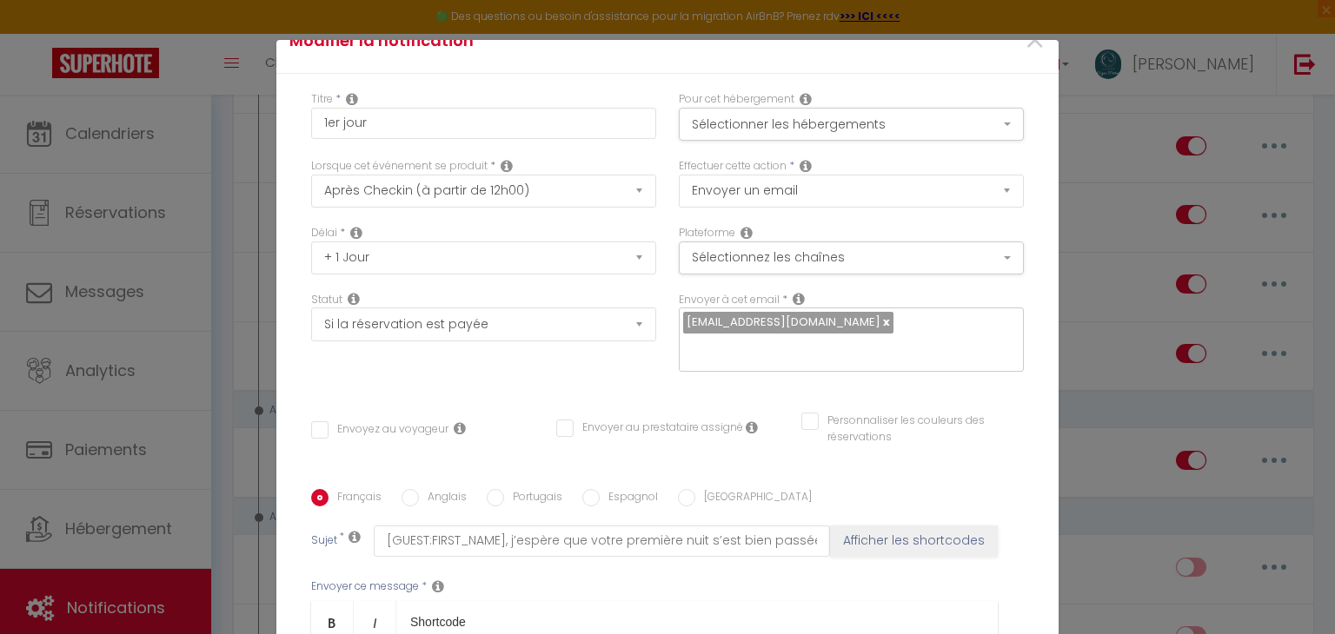
scroll to position [0, 0]
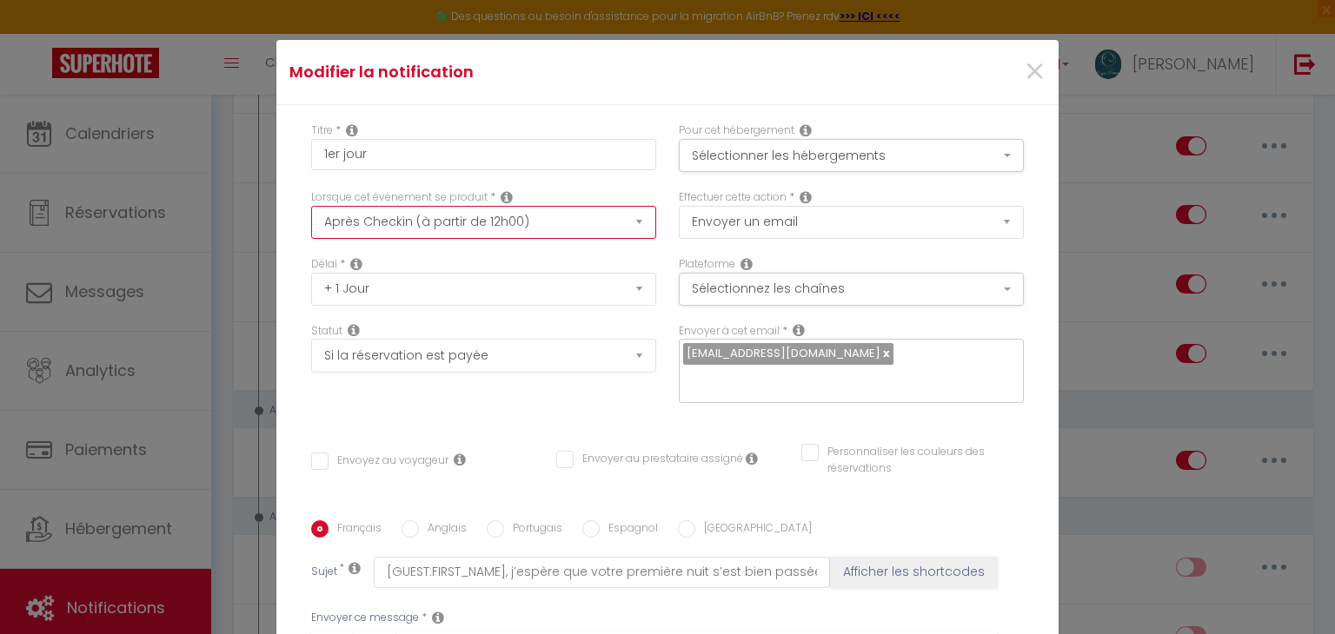
click at [557, 230] on select "Après la réservation Avant Checkin (à partir de 12h00) Après Checkin (à partir …" at bounding box center [483, 222] width 345 height 33
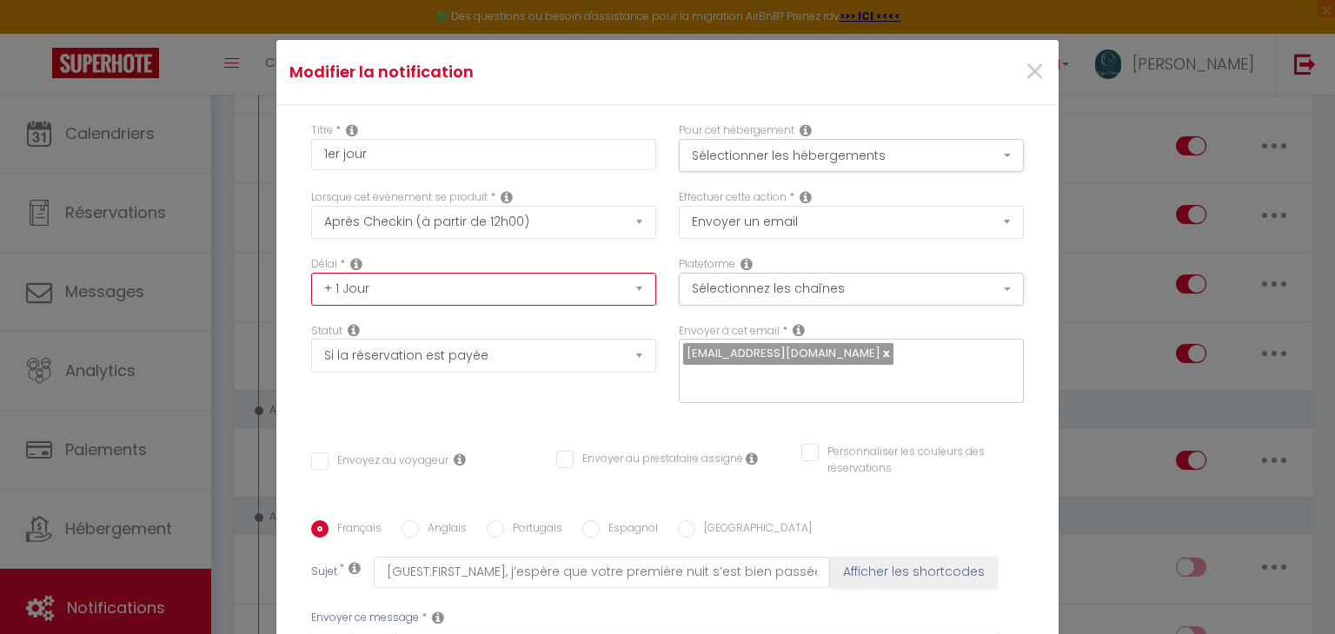
click at [621, 292] on select "Immédiat + 10 Minutes + 1 Heure + 2 Heures + 3 Heures + 4 Heures + 5 Heures + 6…" at bounding box center [483, 289] width 345 height 33
select select "12 Heures"
click at [311, 273] on select "Immédiat + 10 Minutes + 1 Heure + 2 Heures + 3 Heures + 4 Heures + 5 Heures + 6…" at bounding box center [483, 289] width 345 height 33
checkbox input "false"
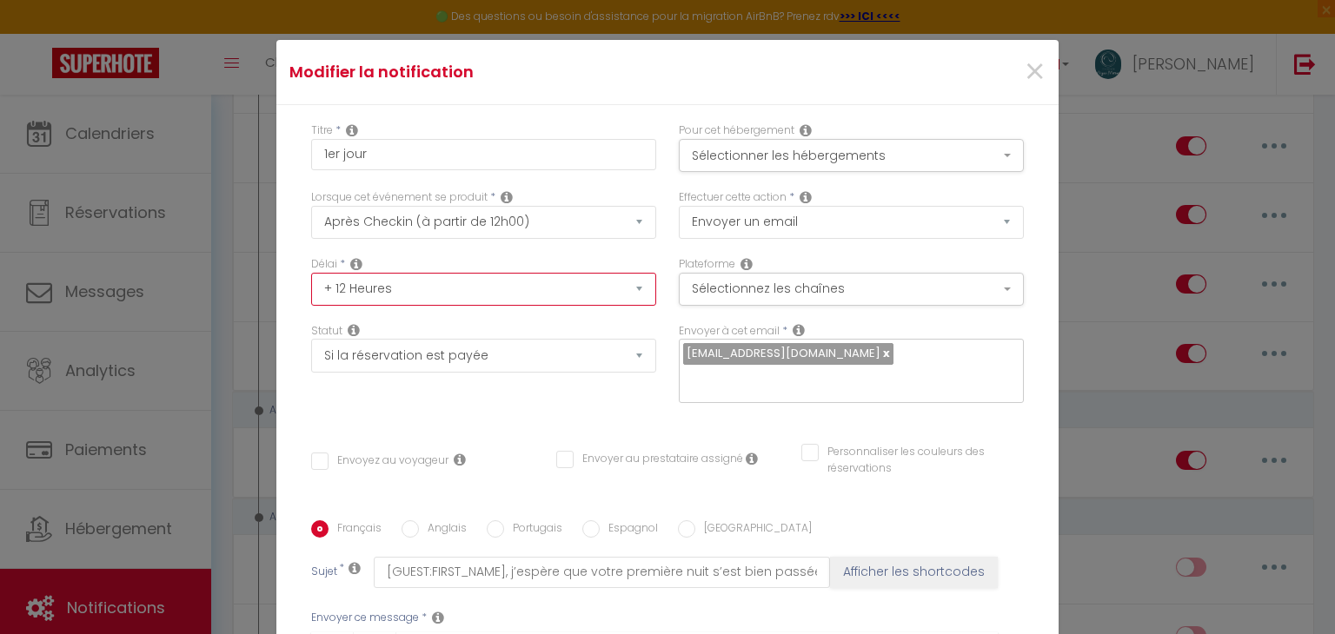
checkbox input "false"
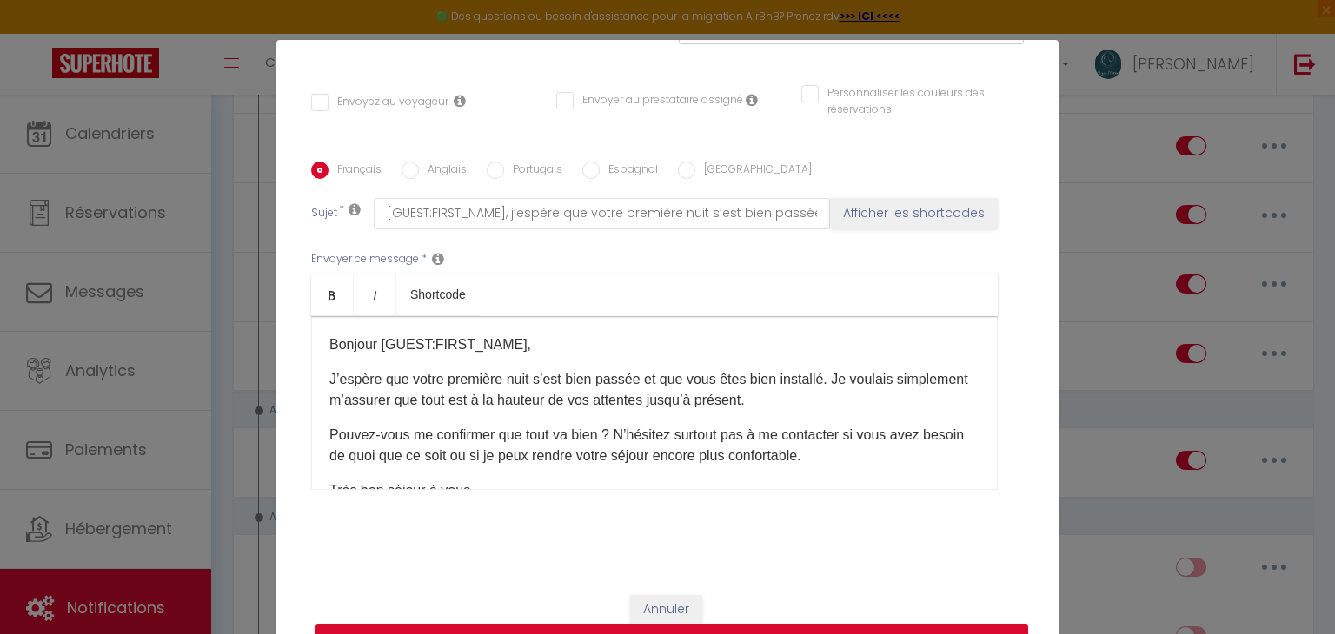
scroll to position [79, 0]
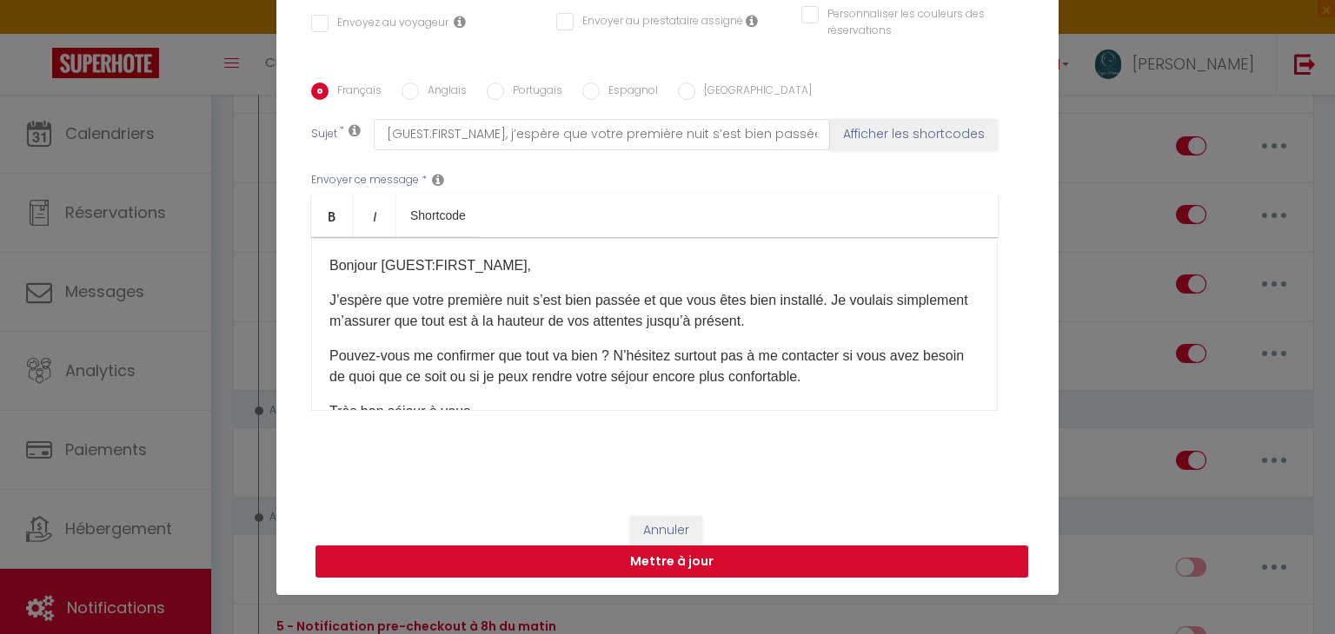
click at [643, 567] on button "Mettre à jour" at bounding box center [671, 562] width 712 height 33
checkbox input "false"
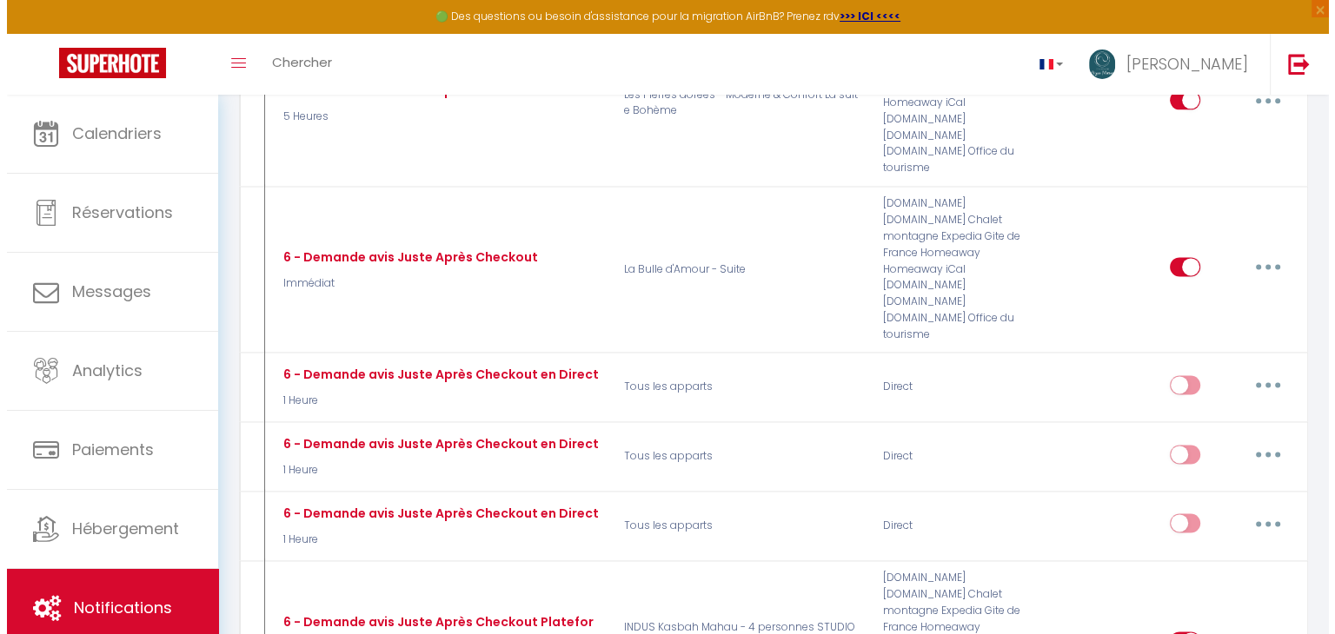
scroll to position [2308, 0]
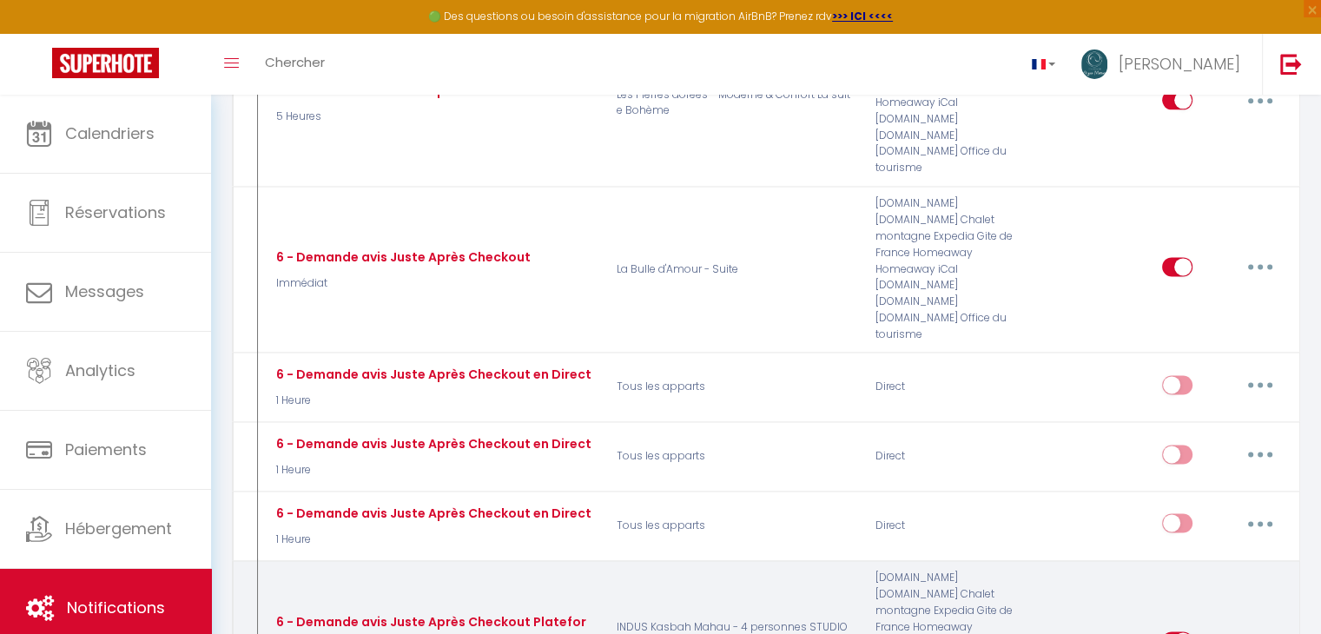
click at [1277, 627] on button "button" at bounding box center [1260, 641] width 49 height 28
type input "6 - Demande avis Juste Après Checkout Plateforme"
select select "5"
select select "4 Heures"
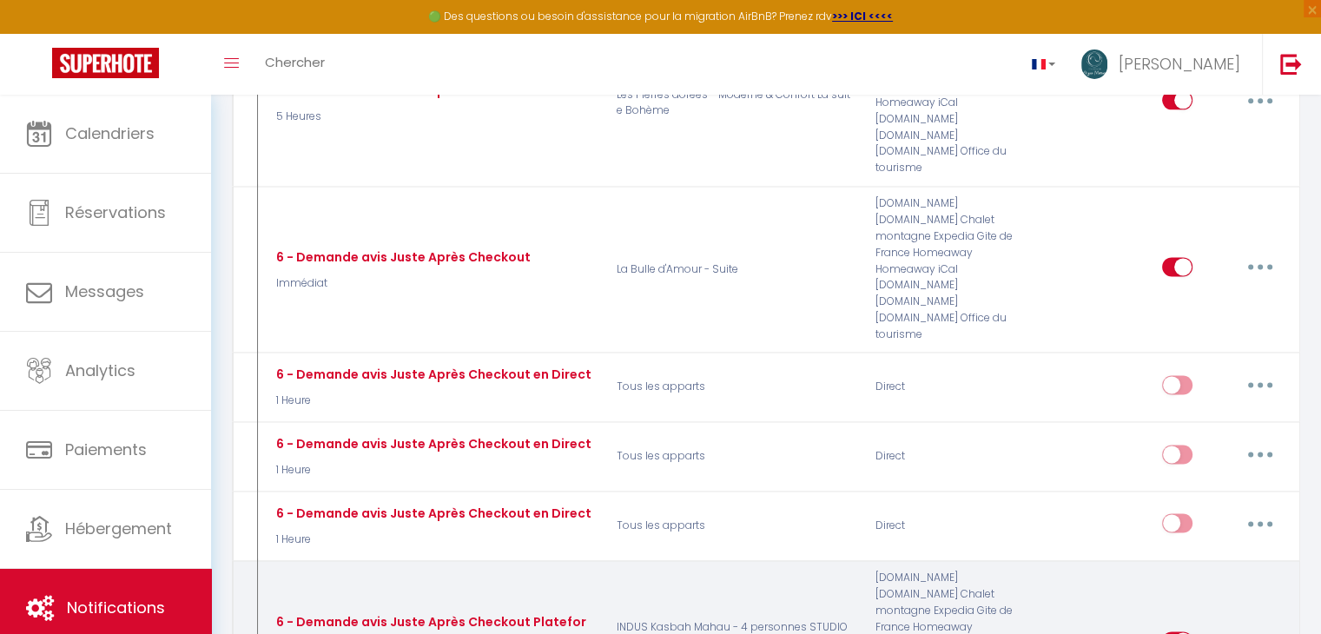
select select "if_booking_is_paid"
checkbox input "true"
checkbox input "false"
radio input "true"
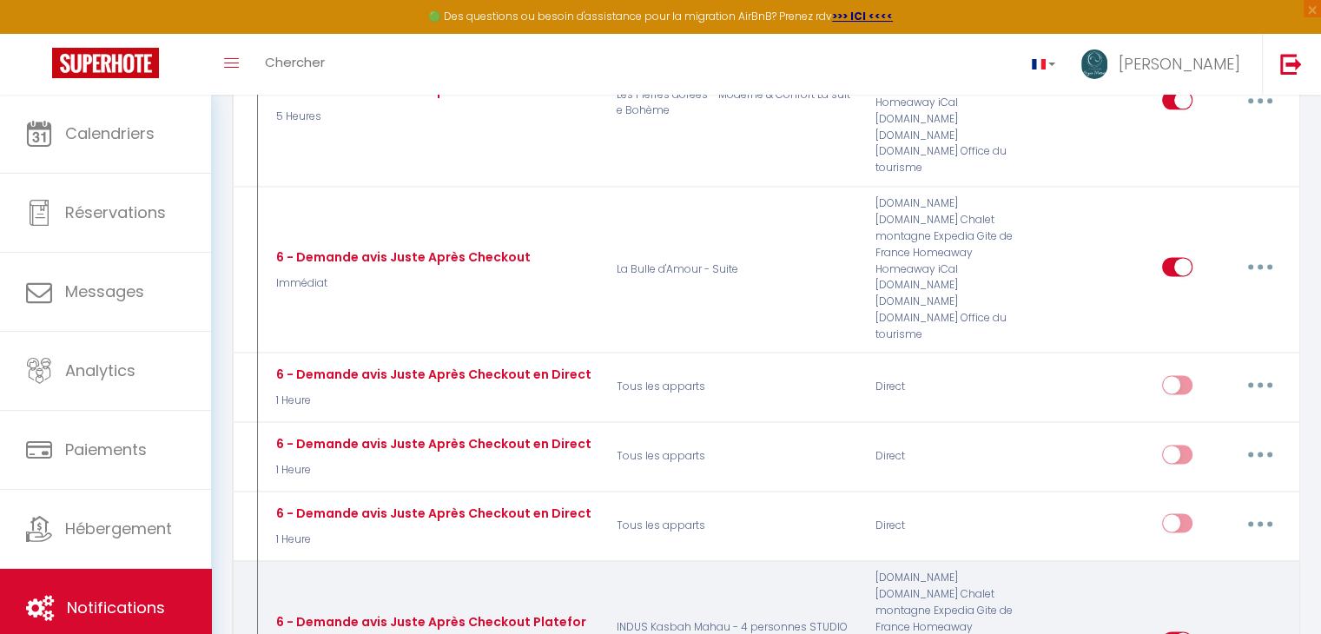
type input "Merci [GUEST:FIRST_NAME]​ pour votre séjour – votre avis compte ✨"
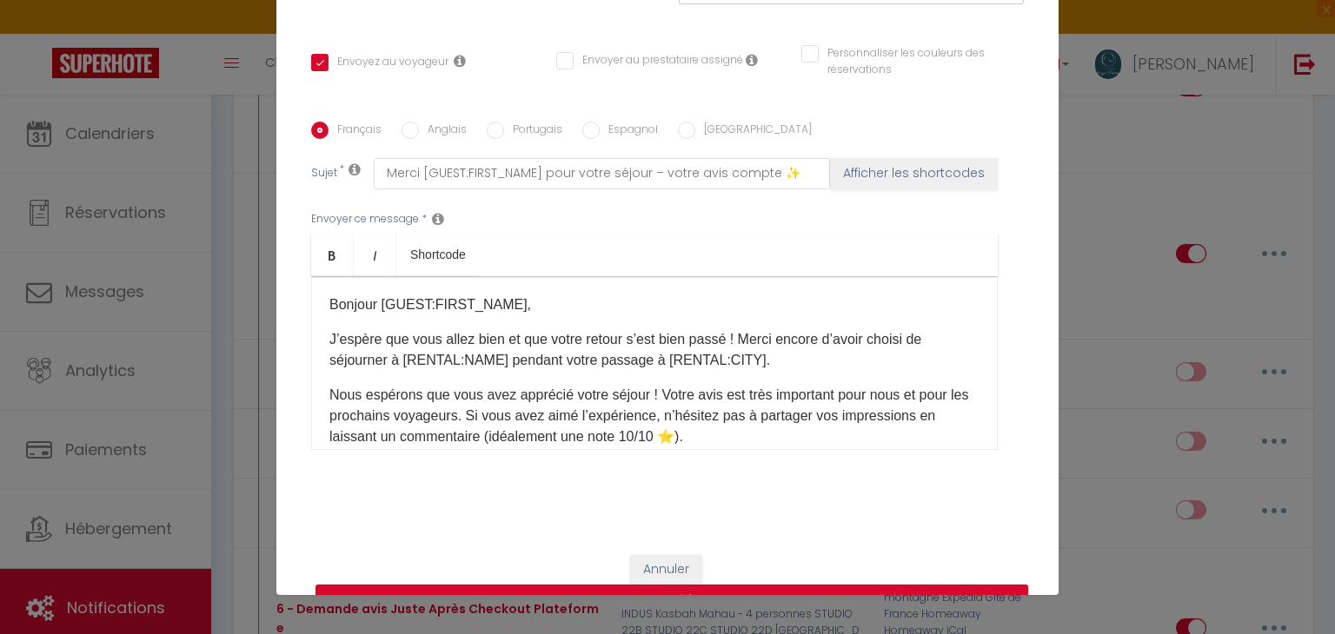
scroll to position [359, 0]
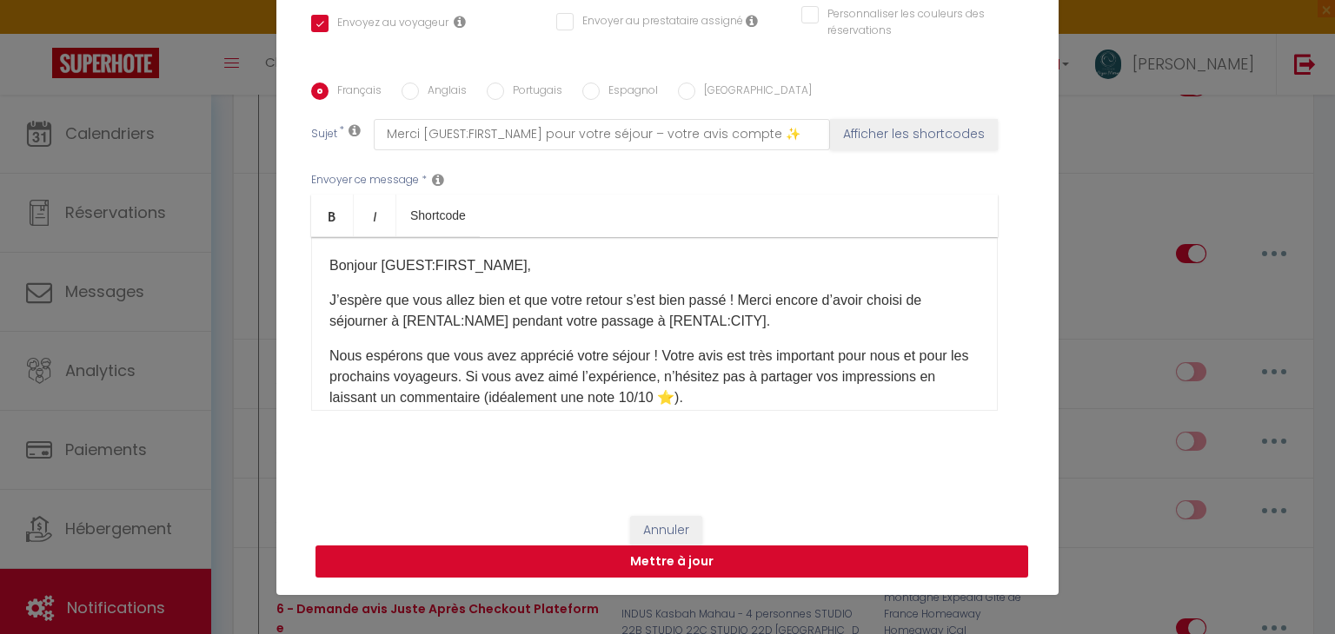
click at [479, 553] on button "Mettre à jour" at bounding box center [671, 562] width 712 height 33
checkbox input "true"
checkbox input "false"
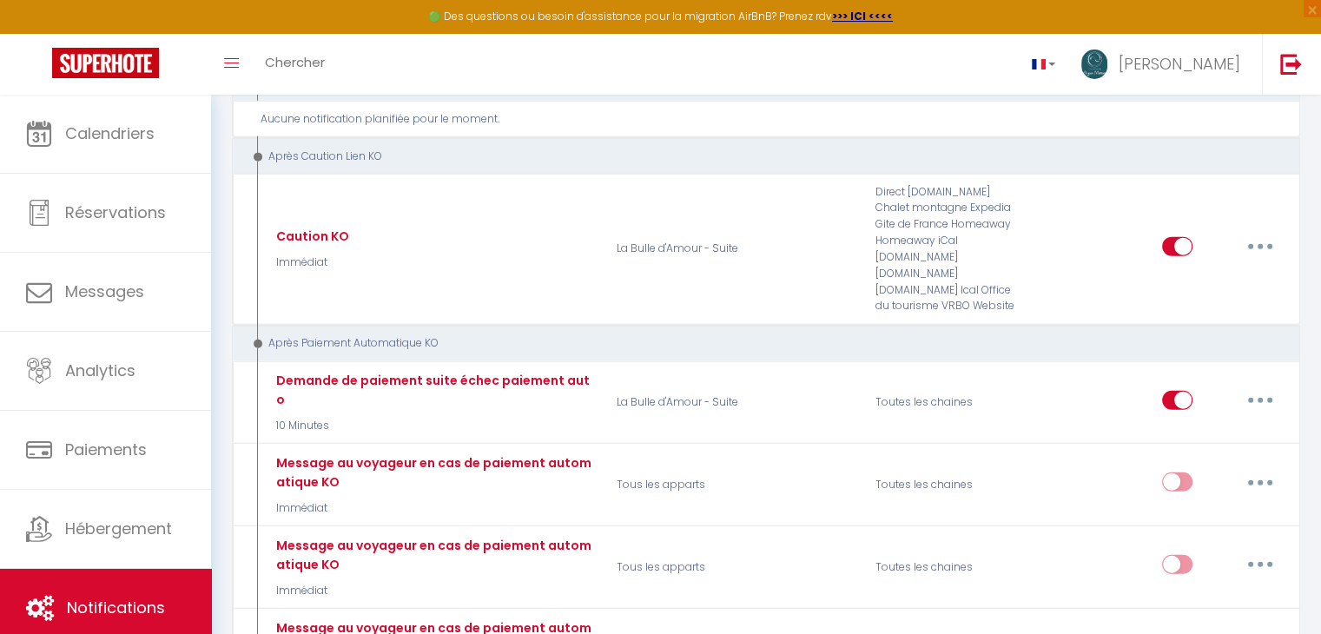
scroll to position [4056, 0]
